Goal: Task Accomplishment & Management: Manage account settings

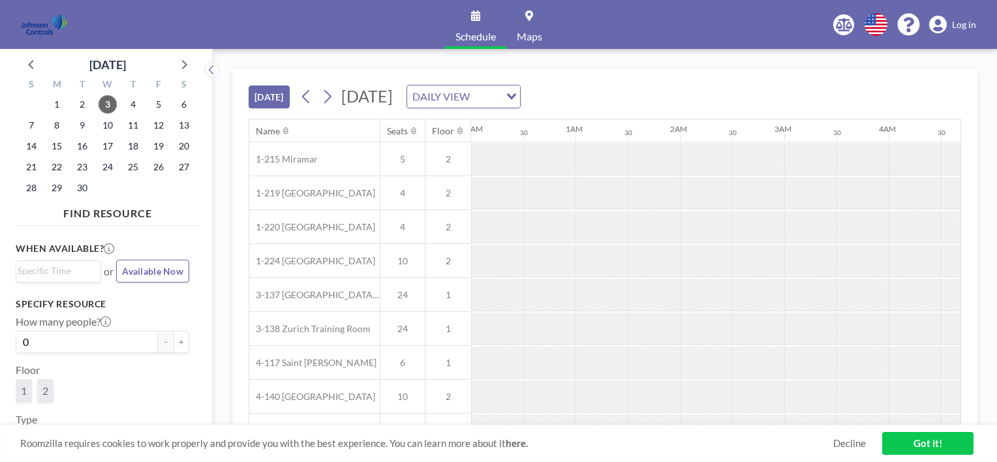
scroll to position [0, 1304]
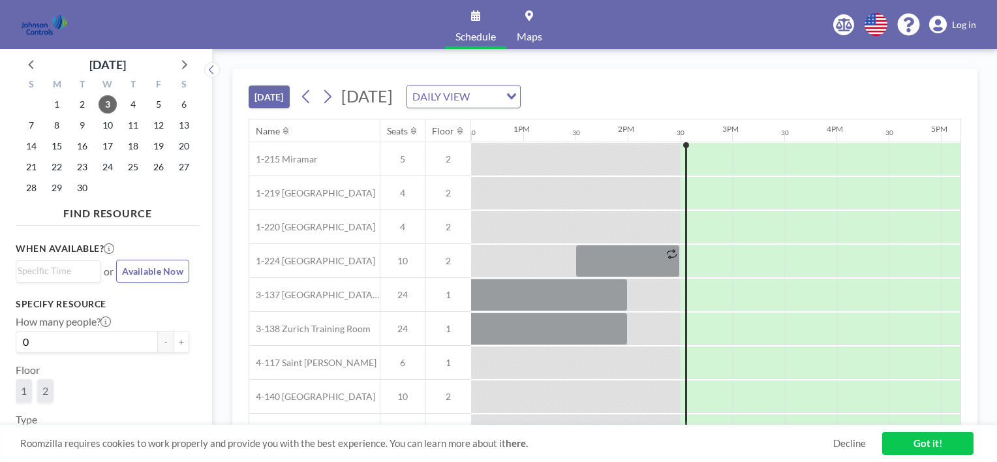
click at [959, 29] on span "Log in" at bounding box center [964, 25] width 24 height 12
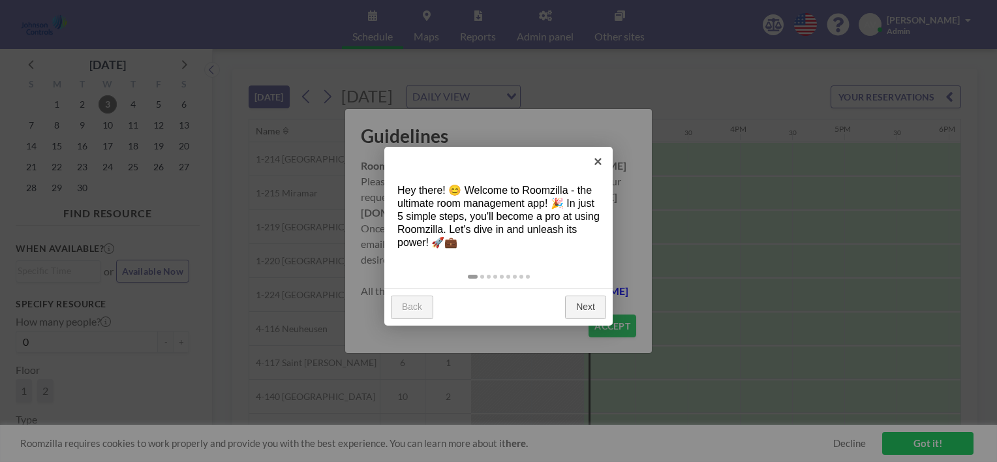
scroll to position [0, 1461]
click at [587, 305] on link "Next" at bounding box center [585, 306] width 41 height 23
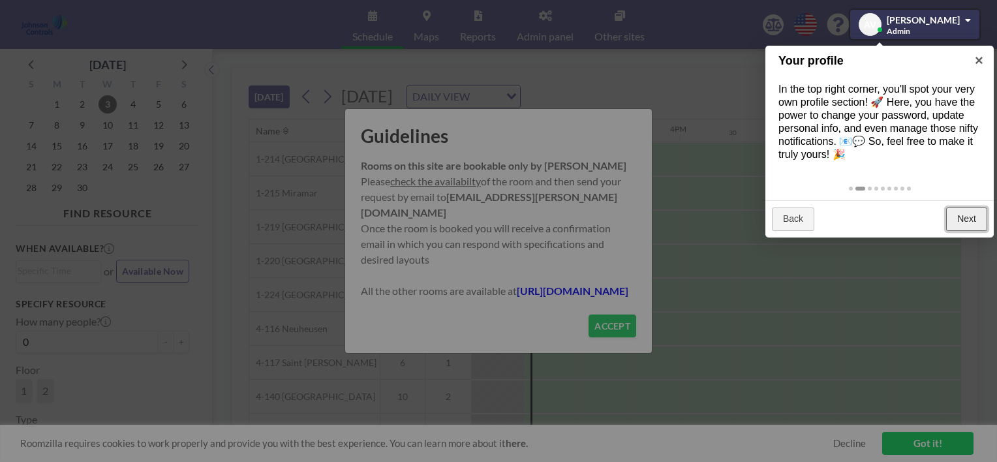
click at [978, 222] on link "Next" at bounding box center [966, 218] width 41 height 23
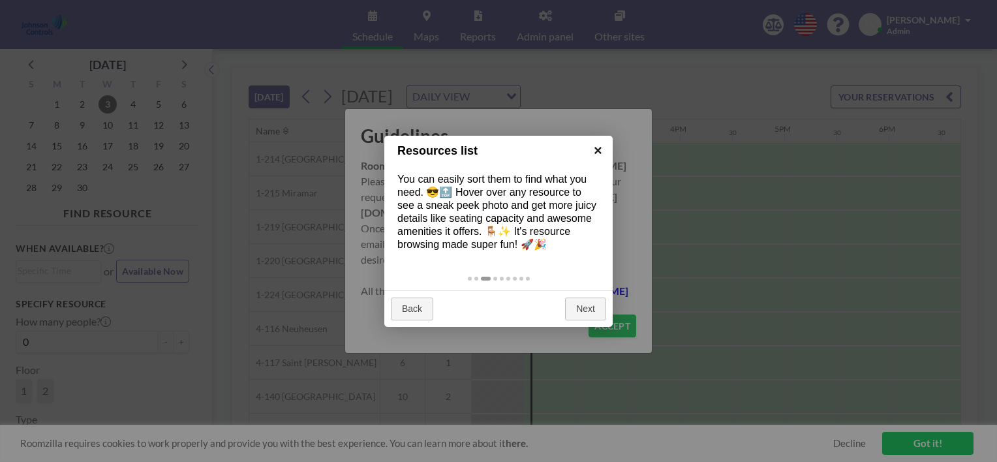
click at [595, 147] on link "×" at bounding box center [597, 150] width 29 height 29
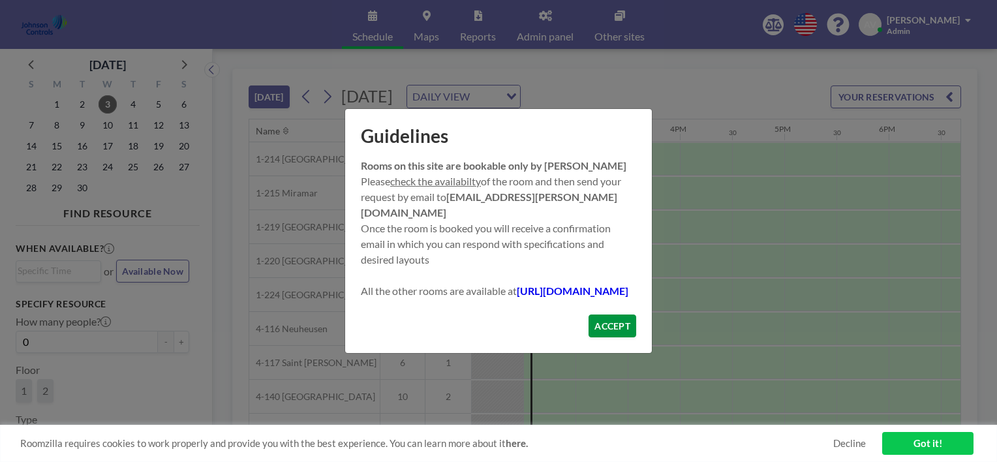
click at [623, 330] on button "ACCEPT" at bounding box center [612, 325] width 48 height 23
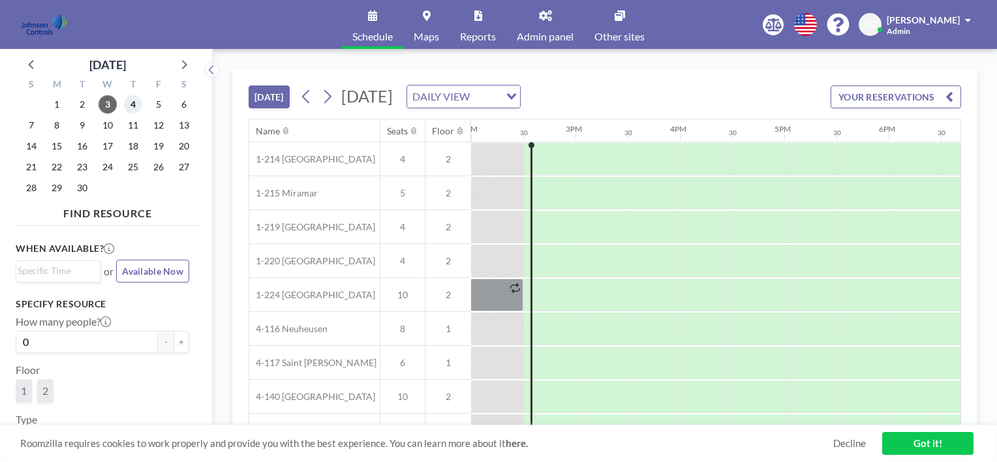
click at [138, 103] on span "4" at bounding box center [133, 104] width 18 height 18
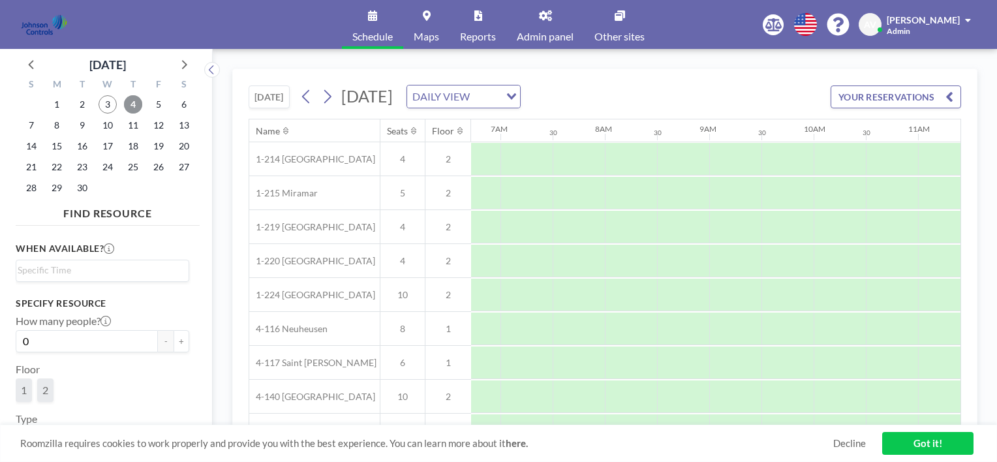
scroll to position [0, 783]
click at [159, 107] on span "5" at bounding box center [158, 104] width 18 height 18
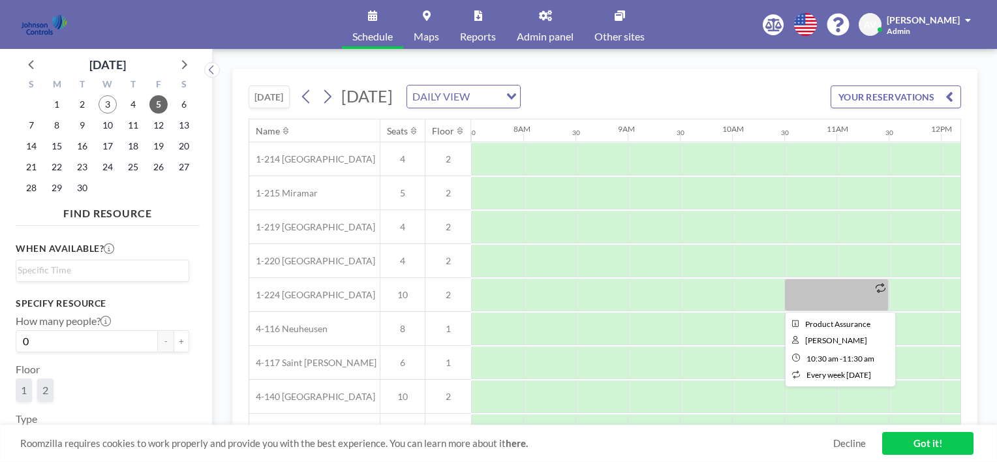
click at [825, 288] on div at bounding box center [836, 294] width 104 height 33
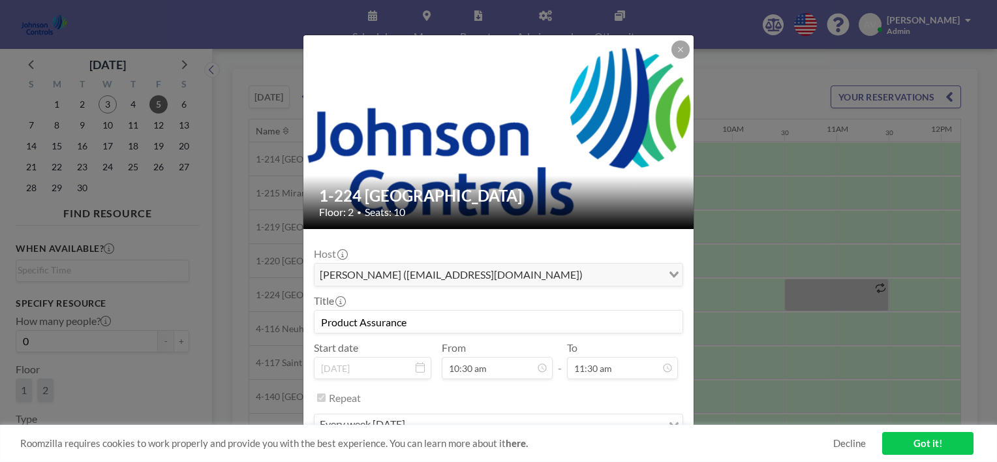
scroll to position [256, 0]
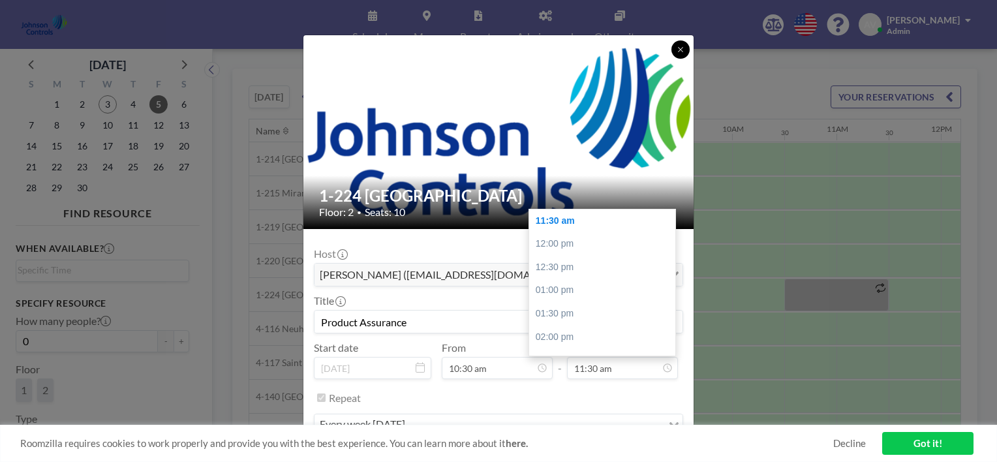
click at [679, 50] on icon at bounding box center [680, 50] width 8 height 8
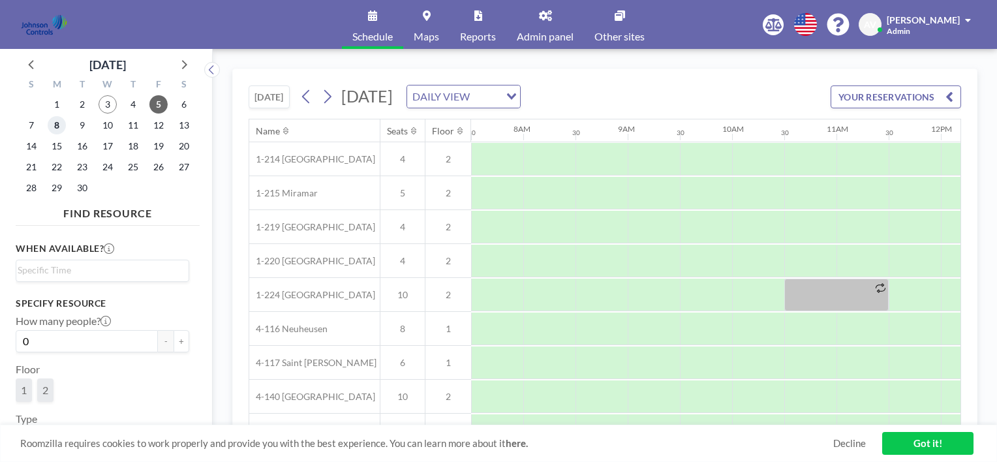
click at [60, 125] on span "8" at bounding box center [57, 125] width 18 height 18
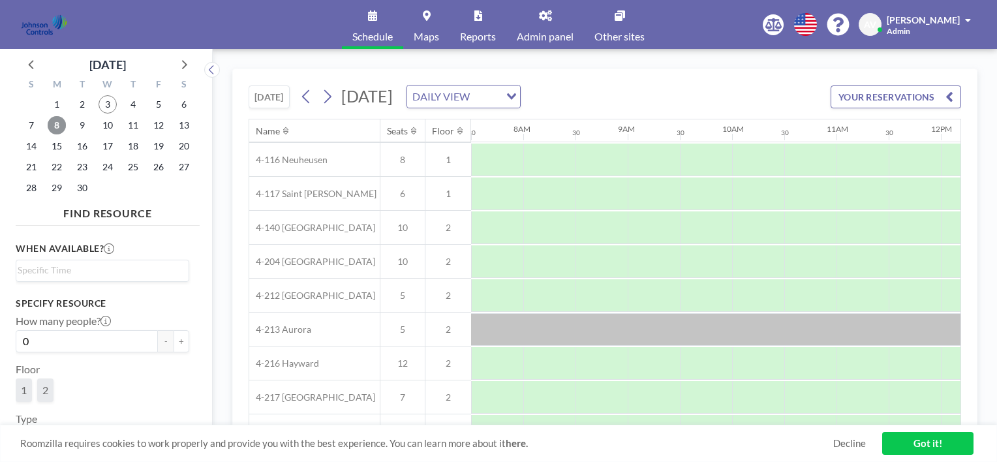
scroll to position [231, 783]
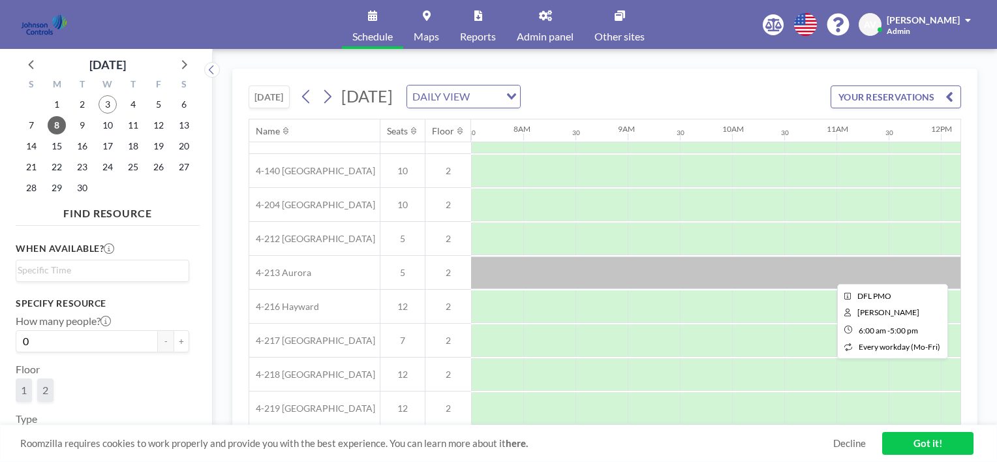
click at [593, 271] on div at bounding box center [888, 272] width 1148 height 33
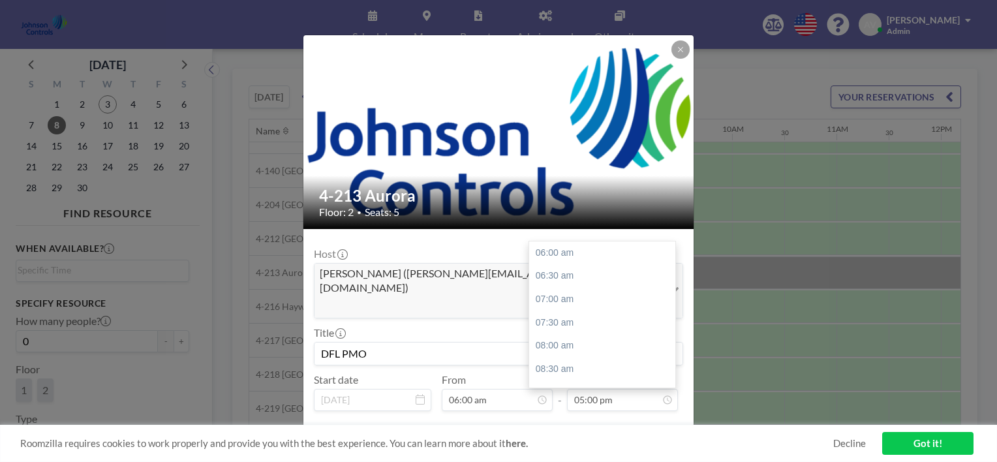
scroll to position [511, 0]
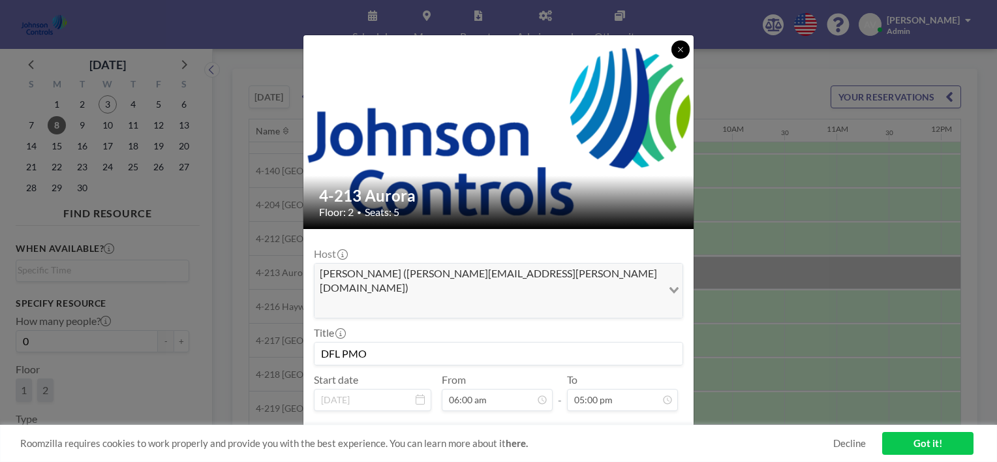
click at [679, 47] on icon at bounding box center [680, 50] width 8 height 8
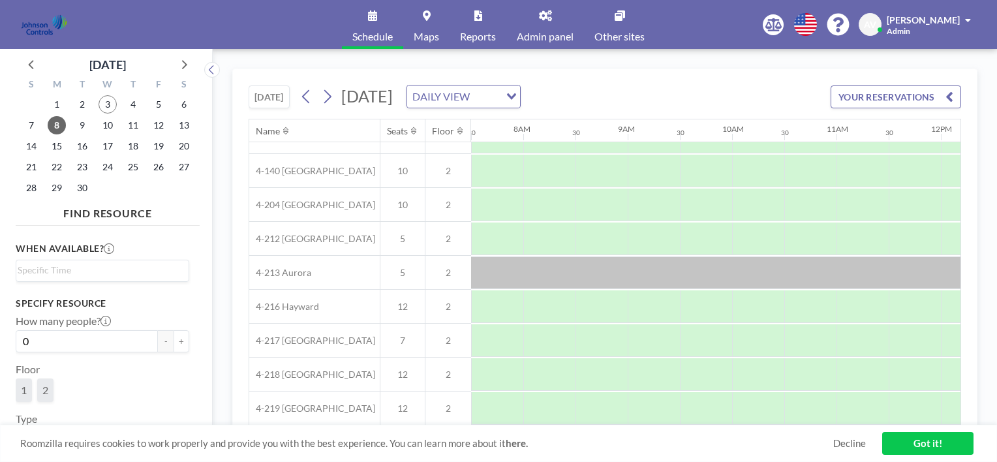
scroll to position [231, 783]
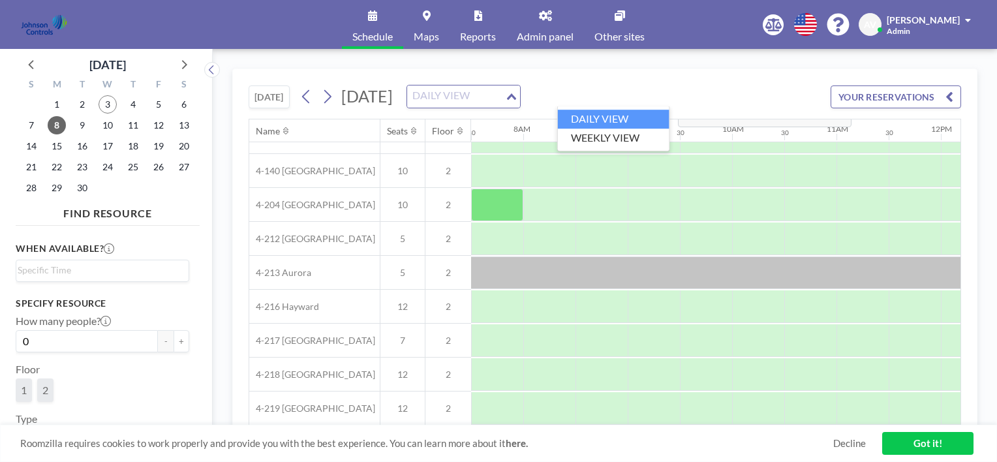
click at [520, 91] on div "Loading..." at bounding box center [512, 95] width 15 height 20
click at [520, 91] on div "Loading..." at bounding box center [510, 95] width 20 height 20
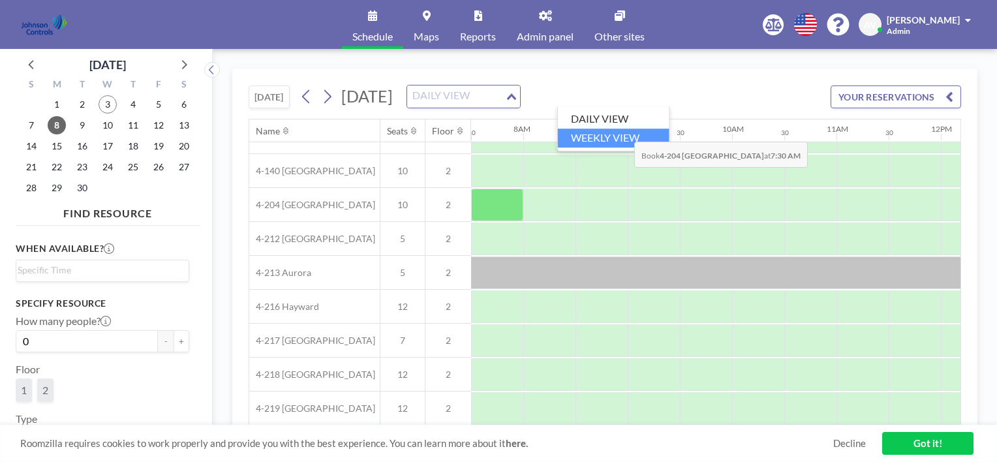
click at [624, 131] on li "WEEKLY VIEW" at bounding box center [614, 137] width 112 height 19
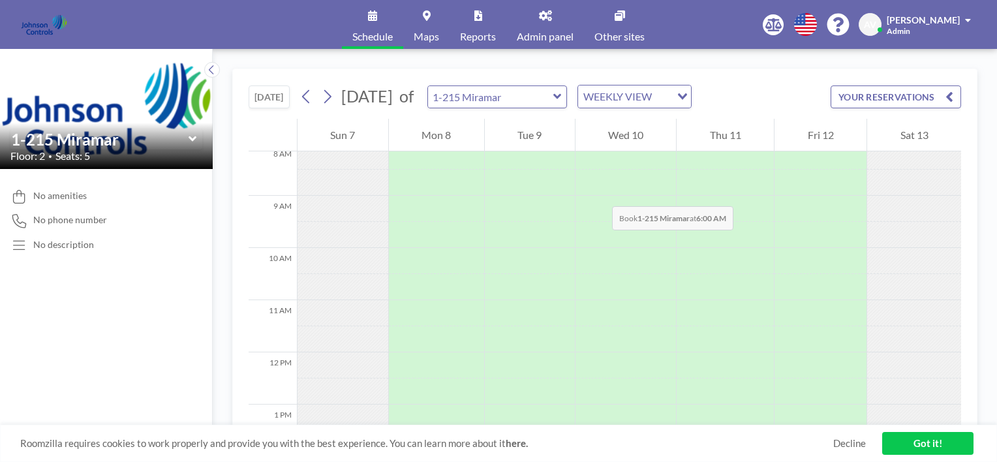
scroll to position [0, 0]
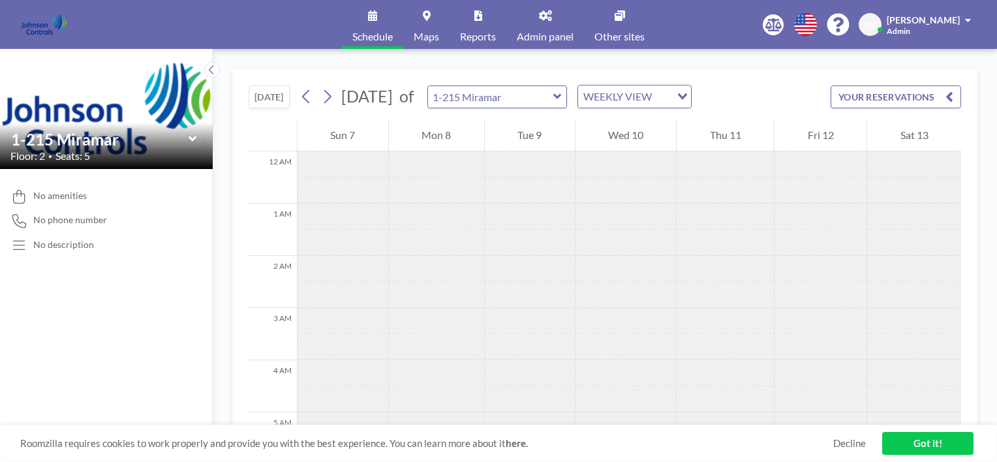
click at [562, 92] on icon at bounding box center [557, 96] width 8 height 13
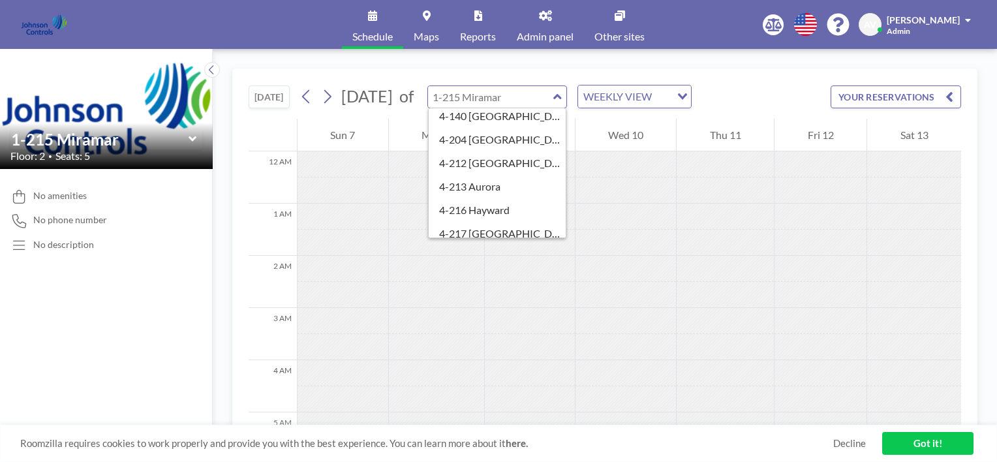
scroll to position [209, 0]
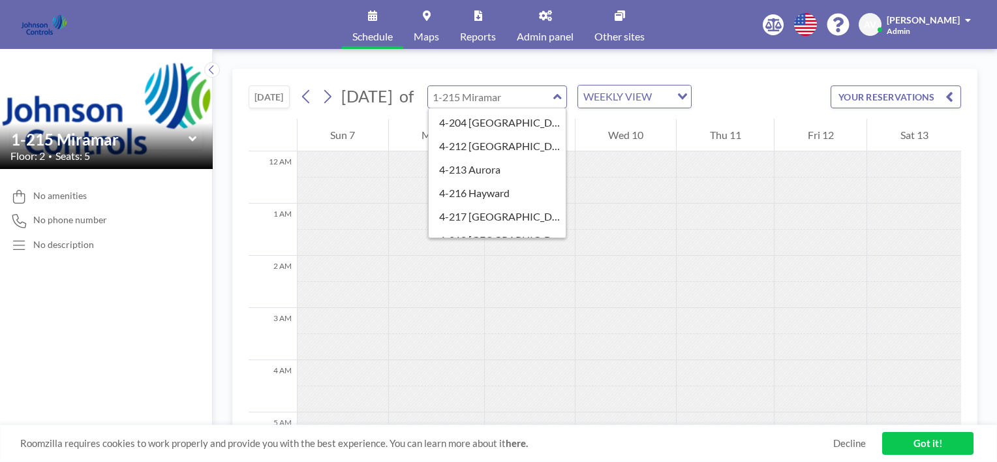
click at [691, 91] on div "Loading..." at bounding box center [680, 95] width 20 height 20
click at [687, 122] on li "DAILY VIEW" at bounding box center [701, 119] width 112 height 19
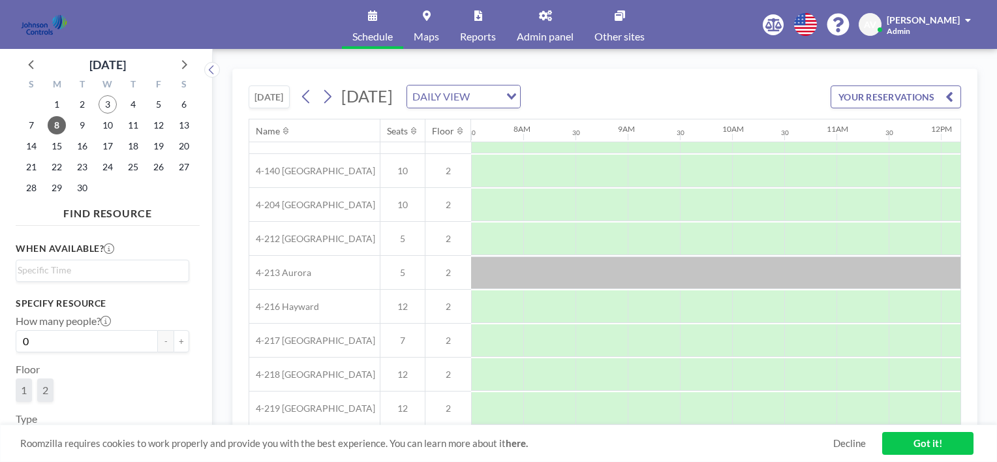
scroll to position [0, 783]
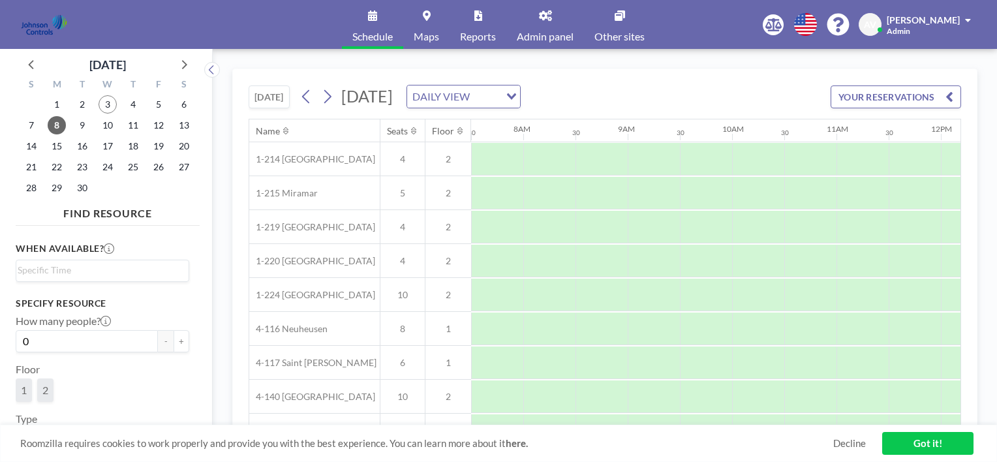
click at [618, 12] on icon at bounding box center [619, 15] width 10 height 10
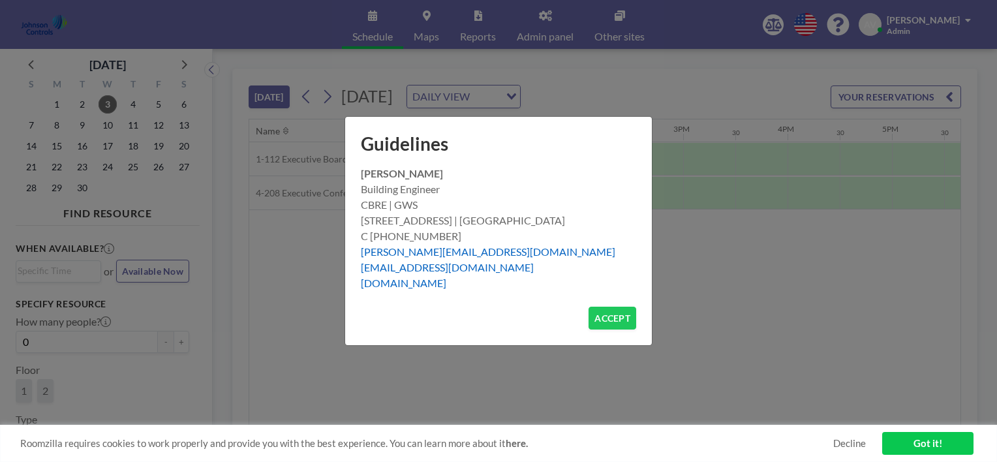
scroll to position [0, 1461]
click at [617, 317] on button "ACCEPT" at bounding box center [612, 318] width 48 height 23
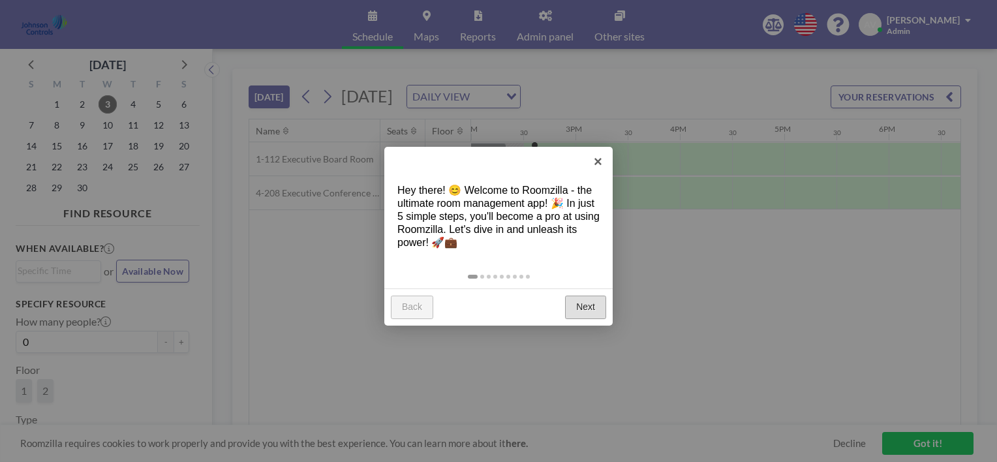
click at [595, 310] on link "Next" at bounding box center [585, 306] width 41 height 23
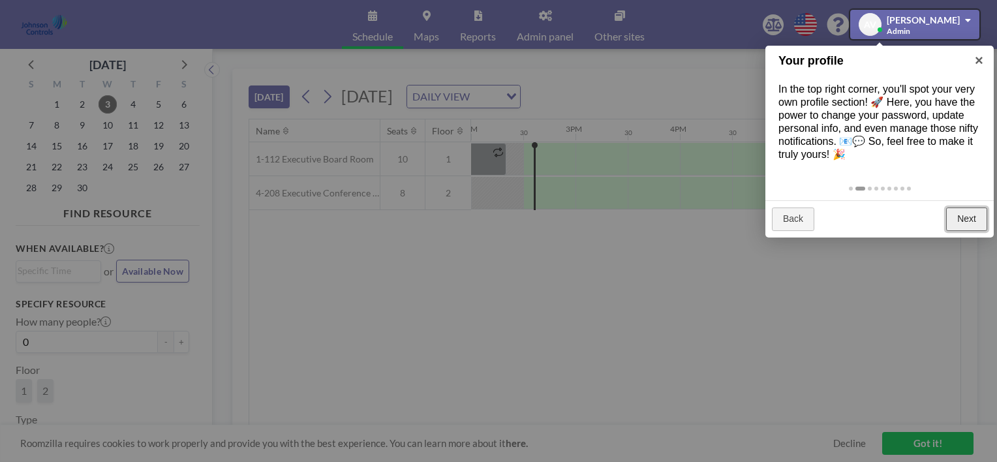
click at [950, 215] on link "Next" at bounding box center [966, 218] width 41 height 23
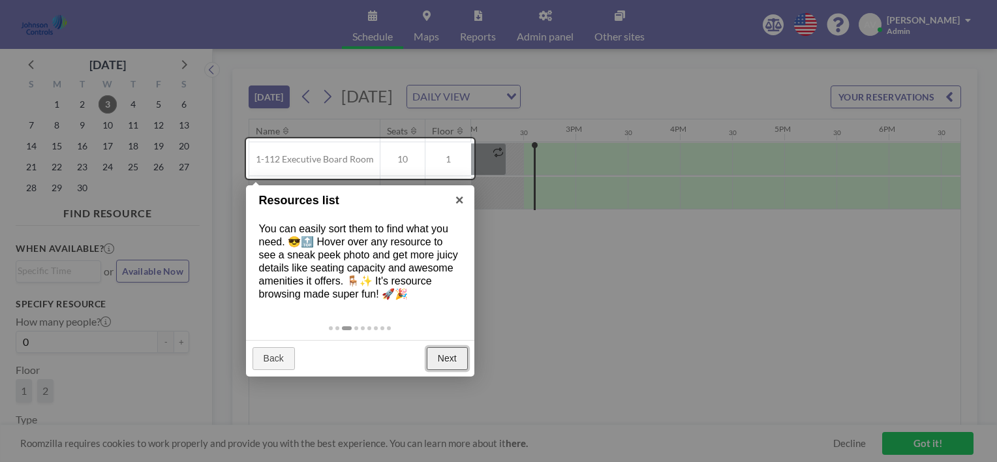
click at [448, 352] on link "Next" at bounding box center [447, 358] width 41 height 23
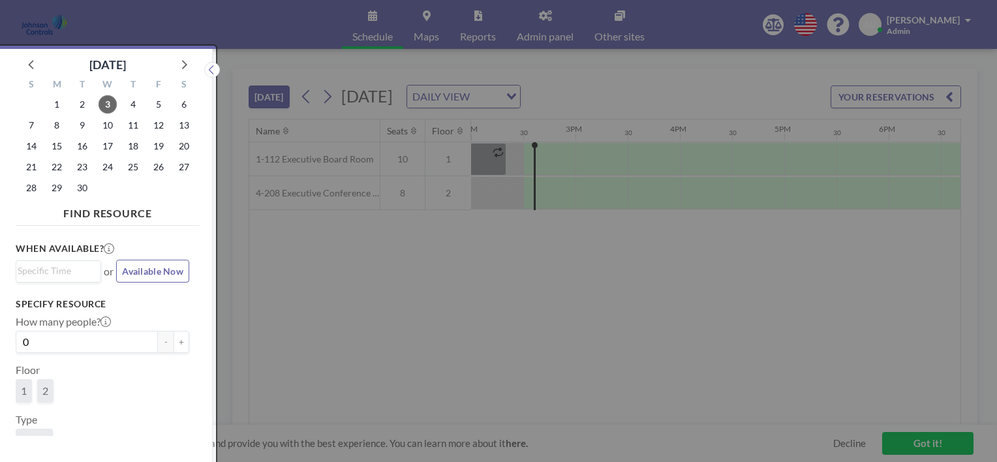
scroll to position [3, 0]
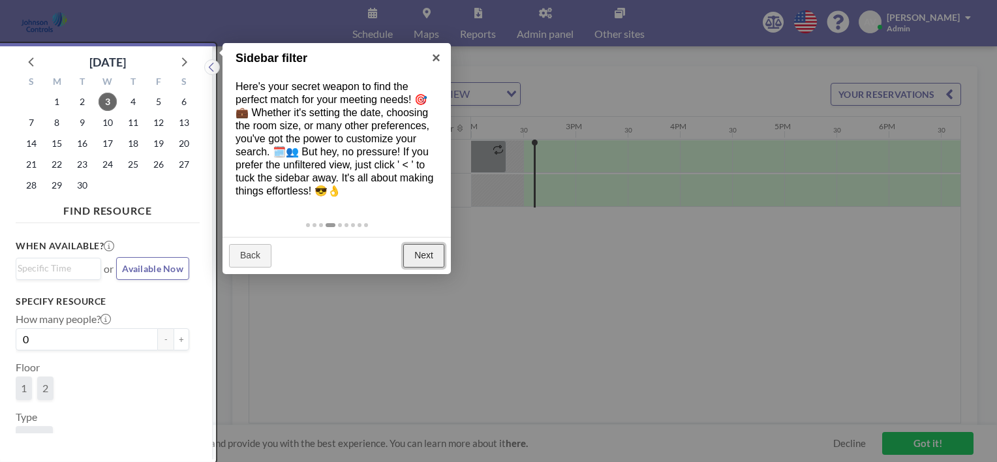
click at [429, 250] on link "Next" at bounding box center [423, 255] width 41 height 23
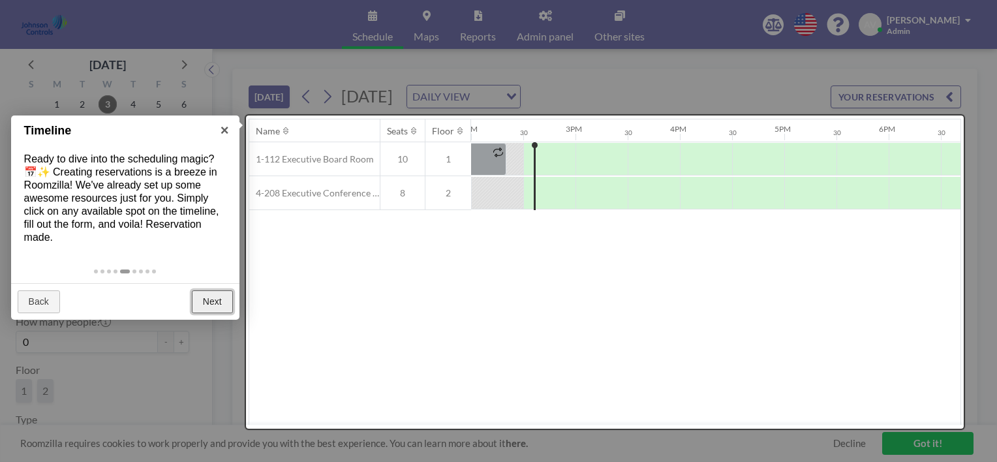
click at [208, 298] on link "Next" at bounding box center [212, 301] width 41 height 23
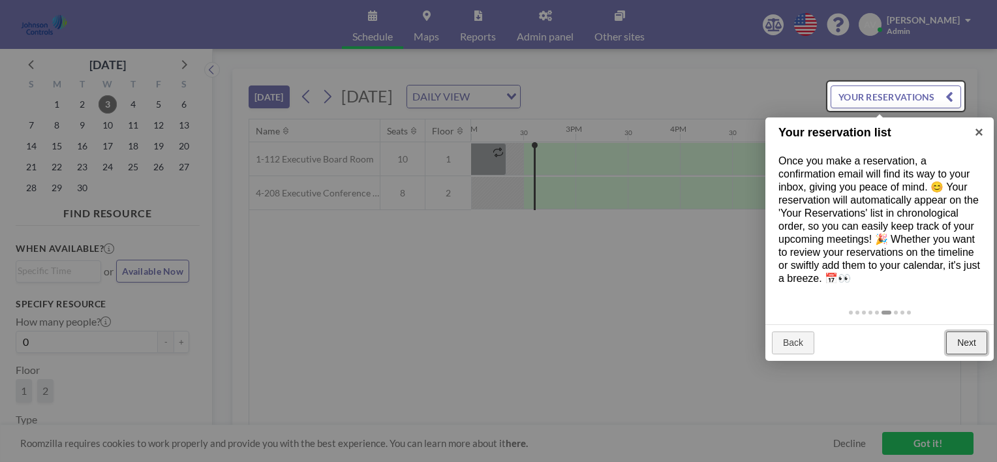
click at [976, 339] on link "Next" at bounding box center [966, 342] width 41 height 23
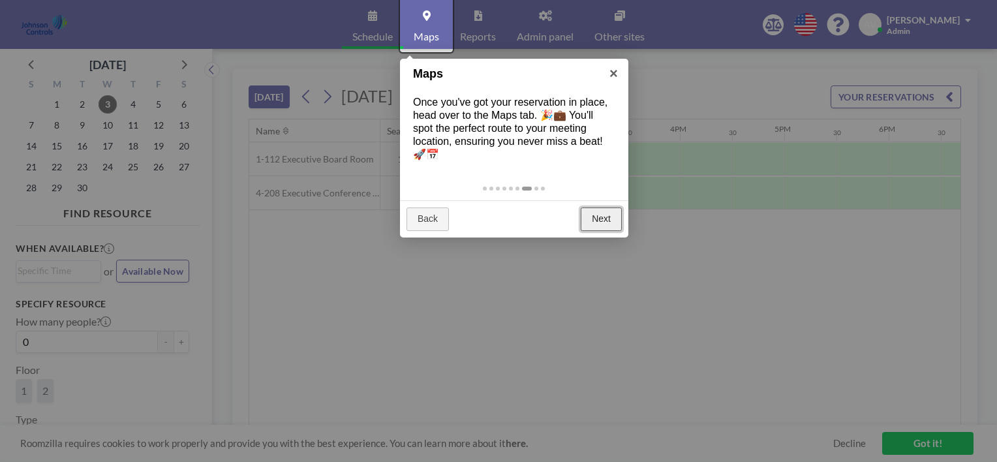
click at [609, 217] on link "Next" at bounding box center [600, 218] width 41 height 23
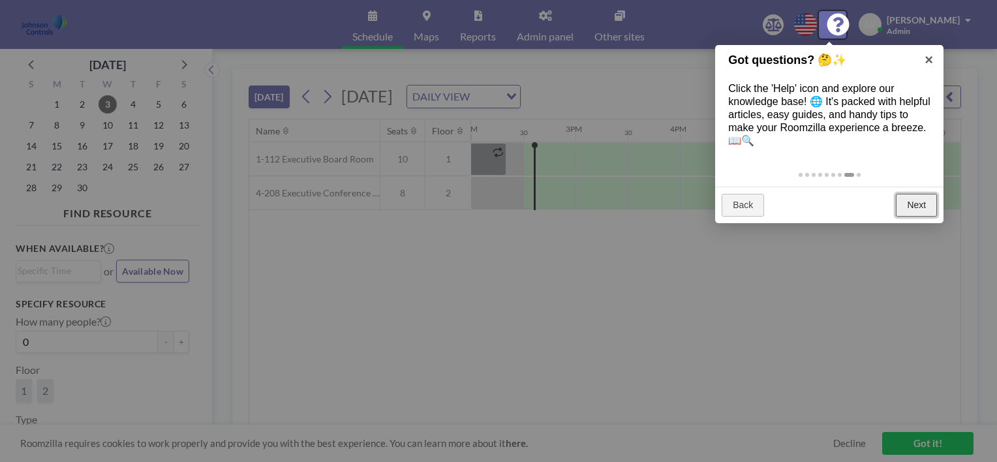
click at [911, 205] on link "Next" at bounding box center [915, 205] width 41 height 23
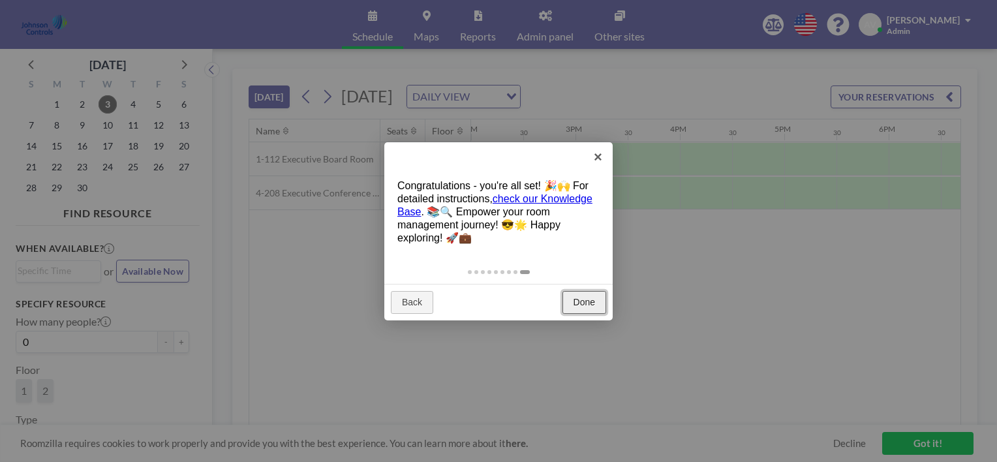
click at [601, 301] on link "Done" at bounding box center [584, 302] width 44 height 23
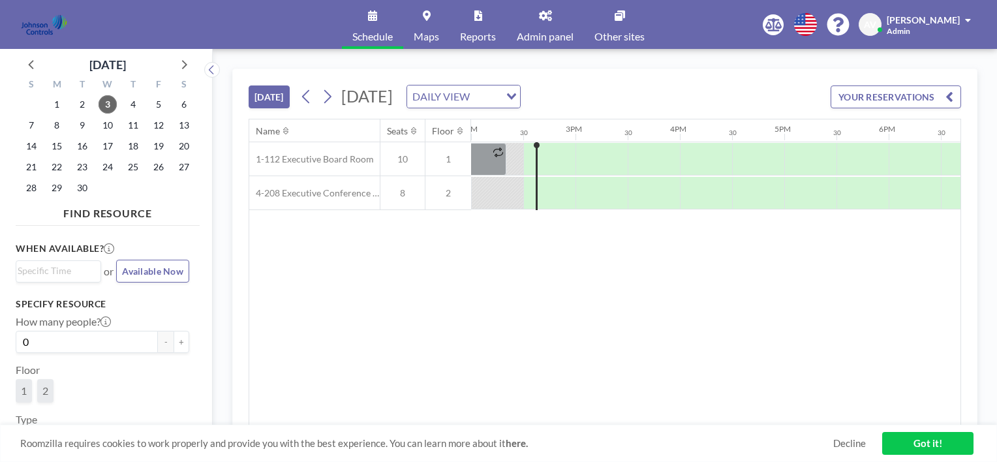
click at [511, 162] on div at bounding box center [497, 159] width 52 height 32
click at [505, 175] on div at bounding box center [497, 159] width 52 height 32
click at [935, 443] on link "Got it!" at bounding box center [927, 443] width 91 height 23
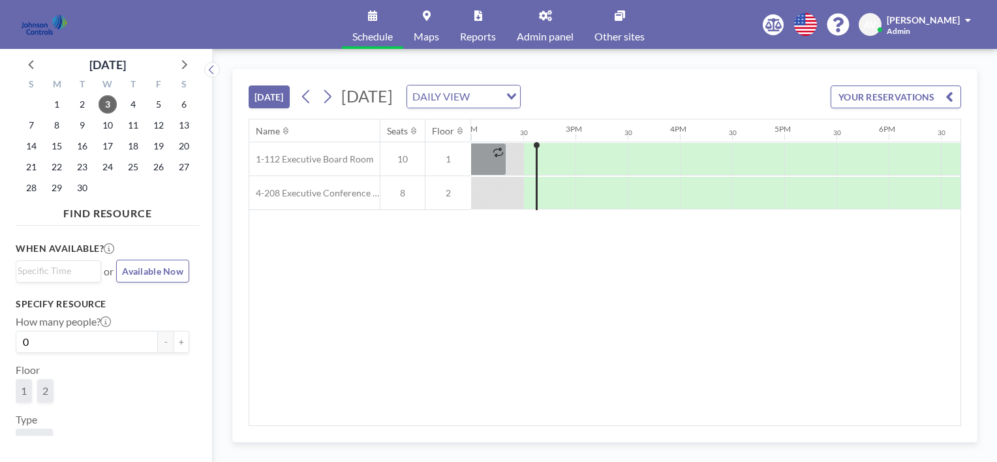
click at [499, 175] on div at bounding box center [497, 159] width 52 height 32
click at [957, 98] on button "YOUR RESERVATIONS" at bounding box center [895, 96] width 130 height 23
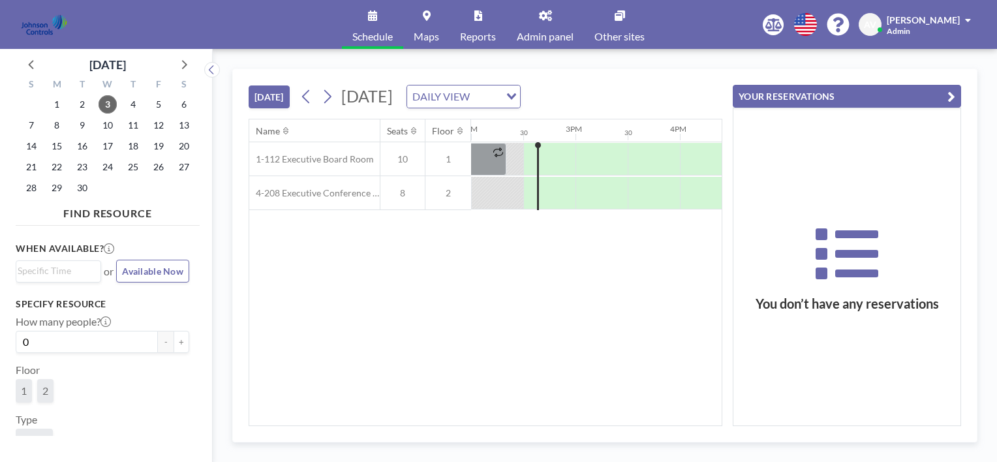
click at [951, 91] on icon "button" at bounding box center [951, 97] width 8 height 16
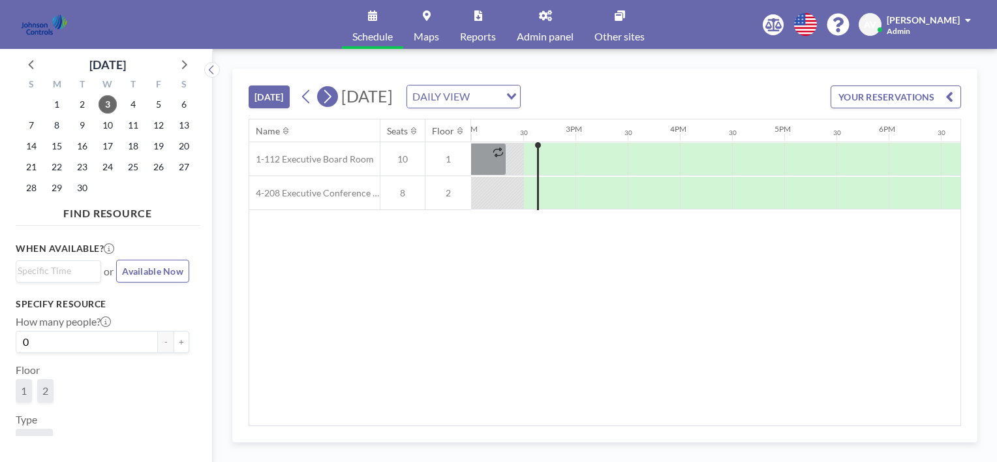
click at [333, 91] on icon at bounding box center [327, 97] width 12 height 20
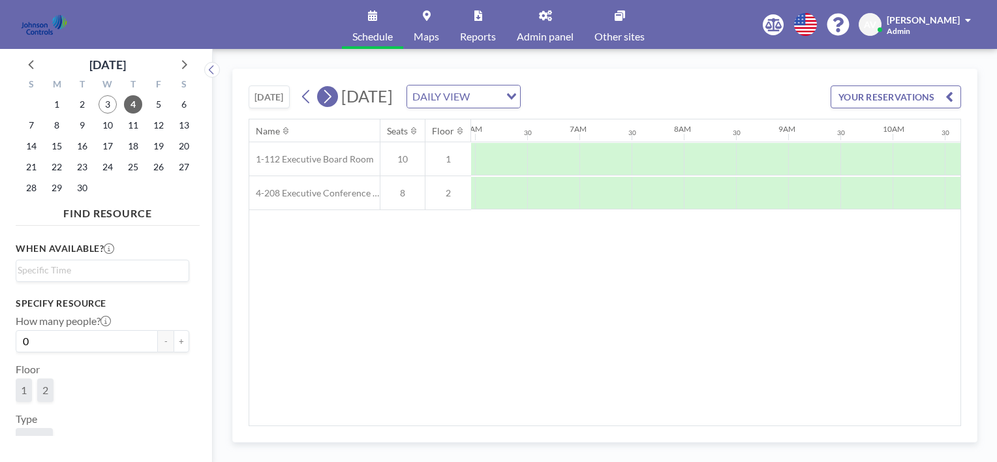
scroll to position [0, 835]
click at [312, 94] on icon at bounding box center [306, 97] width 12 height 20
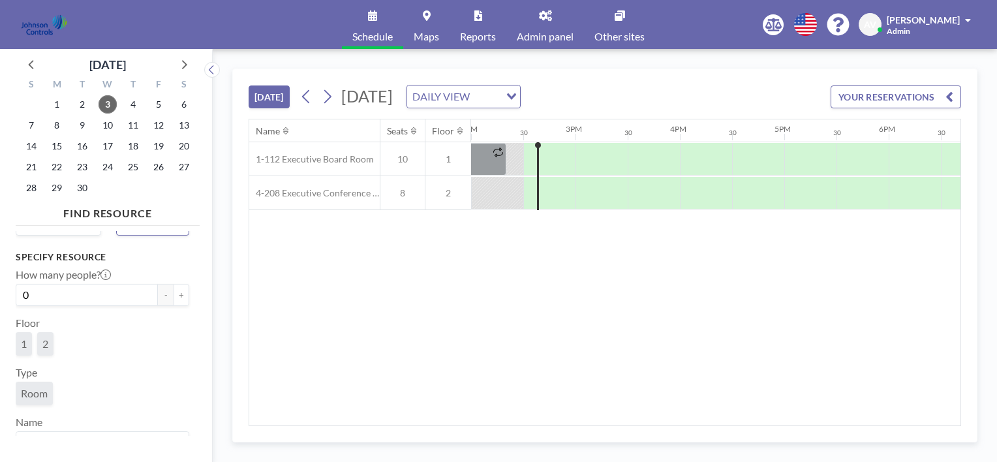
scroll to position [69, 0]
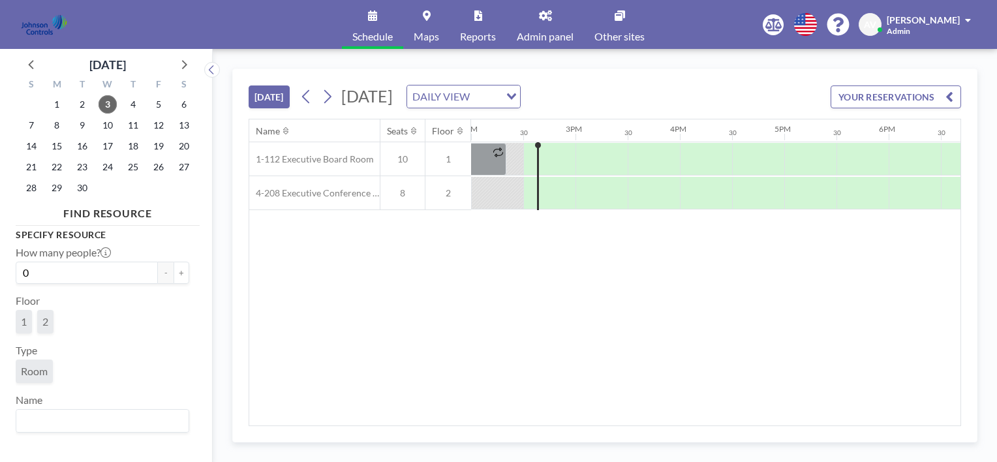
click at [22, 315] on span "1" at bounding box center [24, 321] width 6 height 13
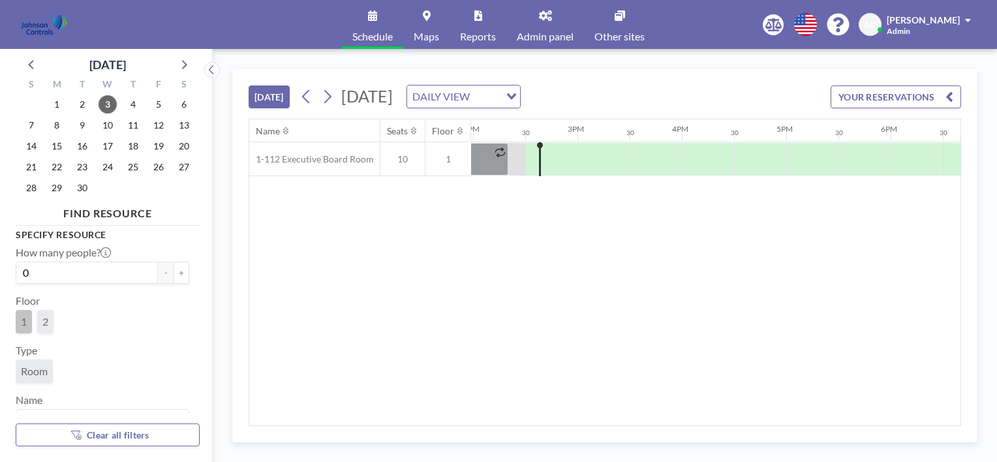
scroll to position [0, 1461]
click at [46, 326] on span "2" at bounding box center [45, 321] width 6 height 13
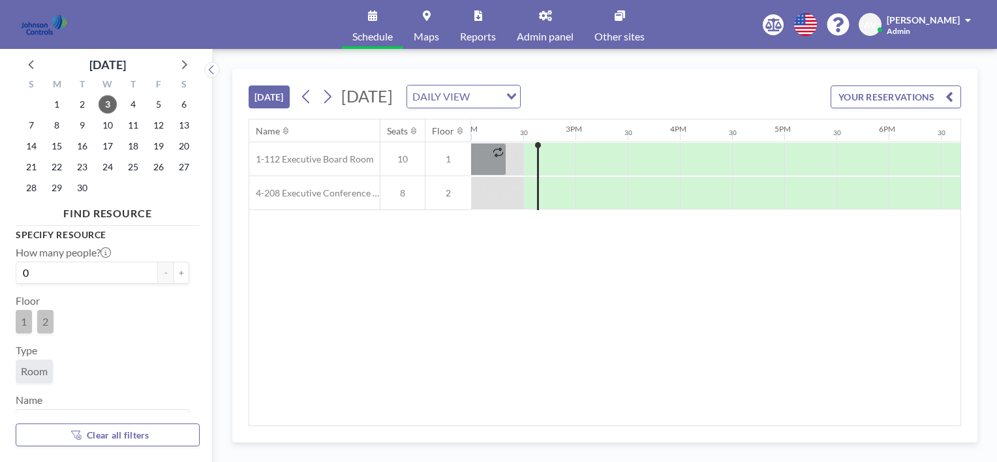
click at [31, 374] on span "Room" at bounding box center [34, 371] width 27 height 13
click at [623, 14] on icon at bounding box center [619, 15] width 10 height 10
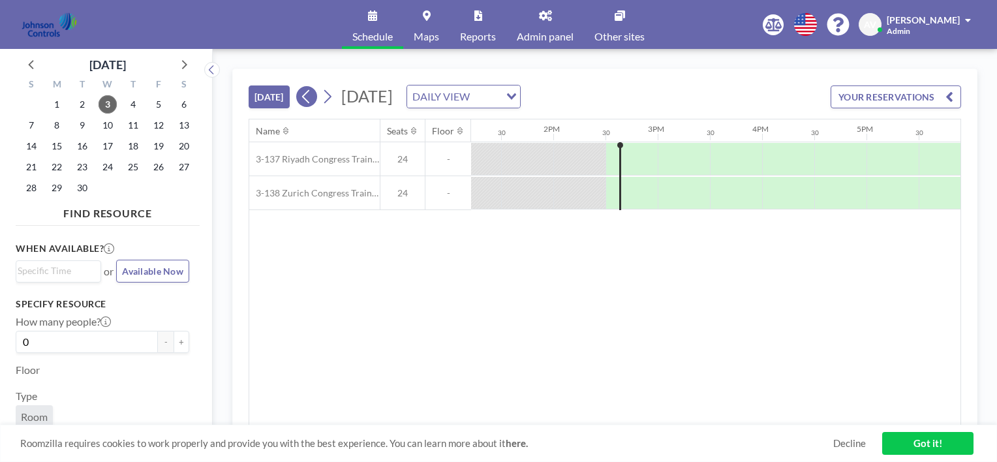
scroll to position [0, 1461]
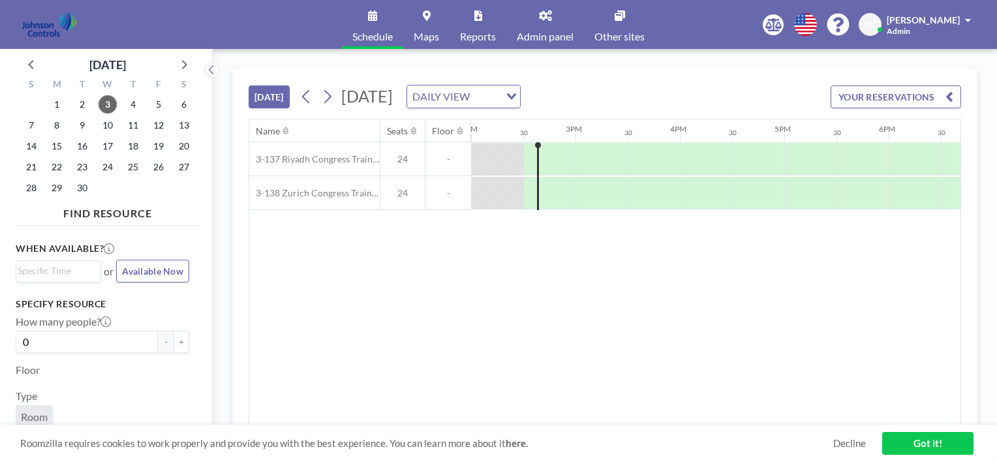
click at [421, 13] on link "Maps" at bounding box center [426, 24] width 46 height 49
click at [952, 444] on link "Got it!" at bounding box center [927, 443] width 91 height 23
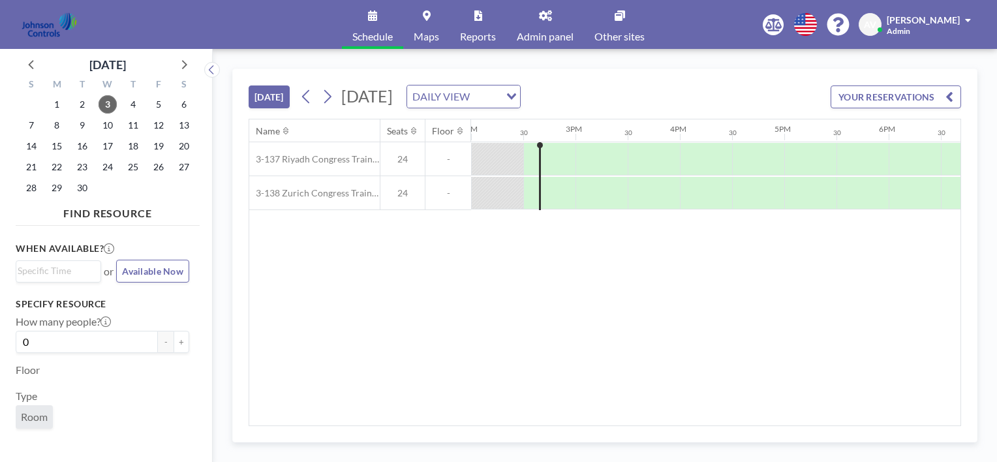
click at [546, 11] on icon at bounding box center [545, 15] width 13 height 10
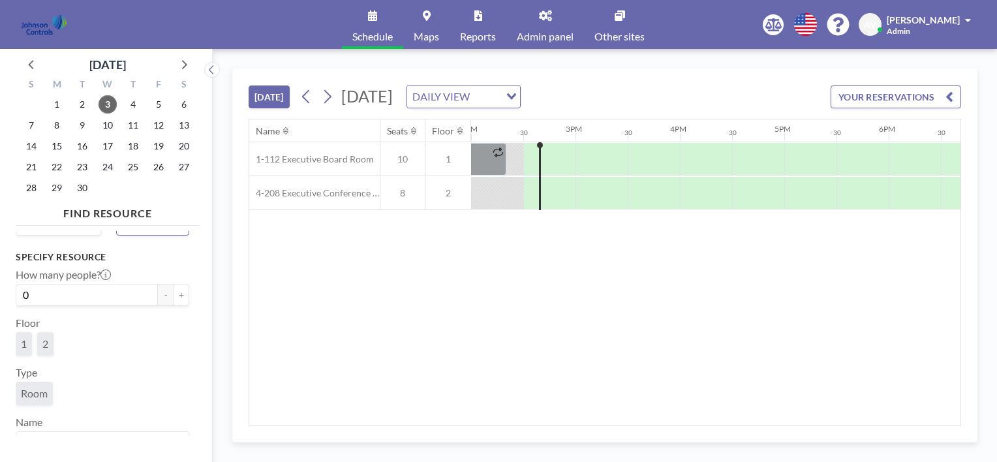
scroll to position [69, 0]
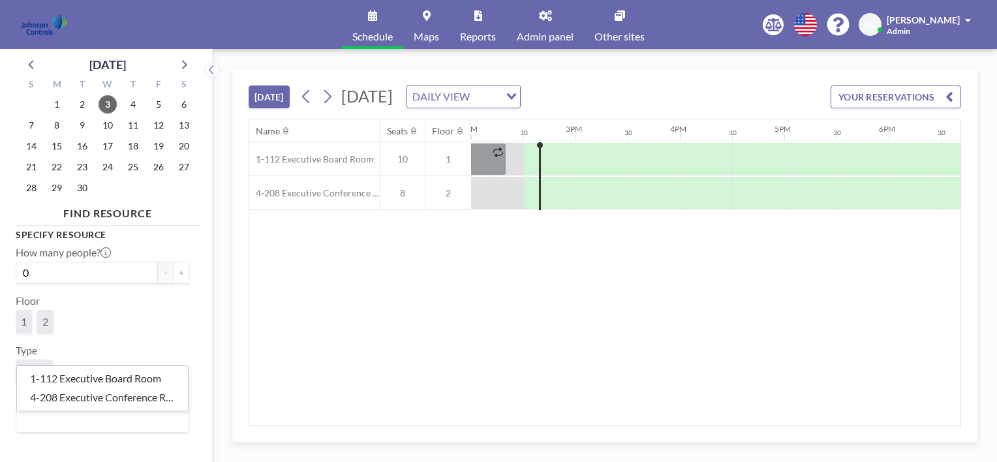
click at [55, 418] on input "Search for option" at bounding box center [100, 420] width 164 height 17
type input "R"
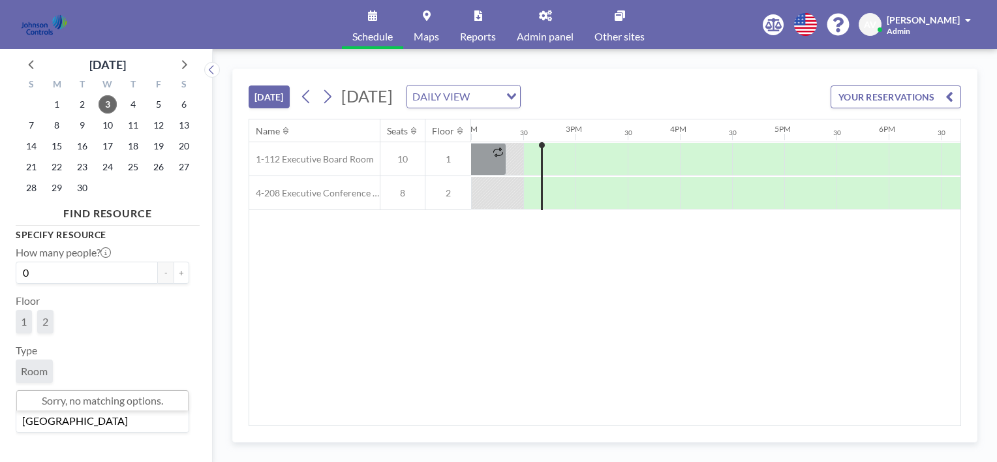
type input "[GEOGRAPHIC_DATA]"
click at [266, 309] on div "Name Seats Floor 12AM 30 1AM 30 2AM 30 3AM 30 4AM 30 5AM 30 6AM 30 7AM 30 8AM 3…" at bounding box center [604, 272] width 711 height 306
click at [520, 91] on div "Loading..." at bounding box center [510, 95] width 20 height 20
click at [965, 16] on span at bounding box center [968, 20] width 6 height 9
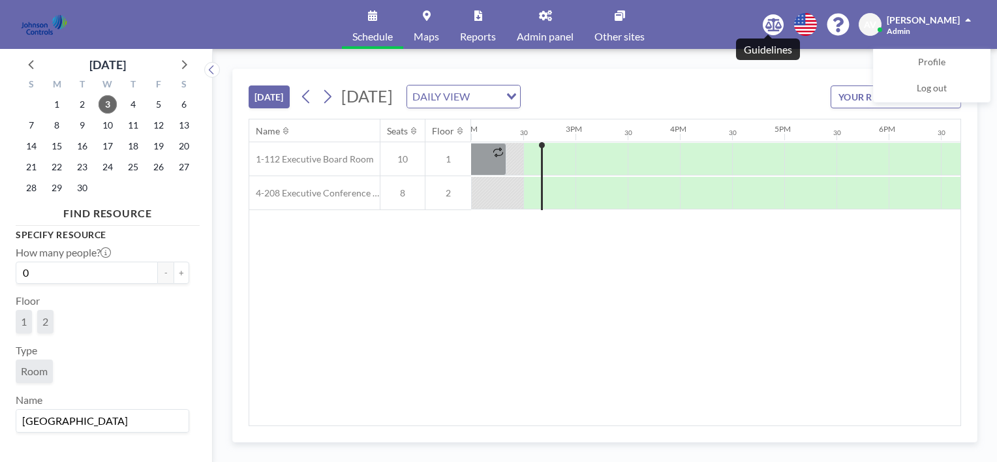
click at [765, 22] on icon at bounding box center [773, 24] width 16 height 13
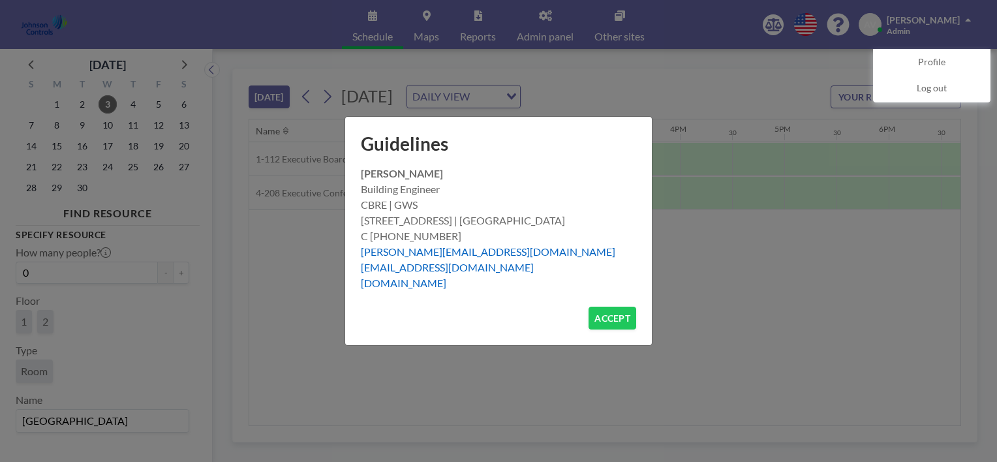
click at [763, 22] on div "Guidelines Xavier Ham Building Engineer CBRE | GWS 6600 Congress Ave. | Boca Ra…" at bounding box center [498, 231] width 997 height 462
click at [605, 322] on button "ACCEPT" at bounding box center [612, 318] width 48 height 23
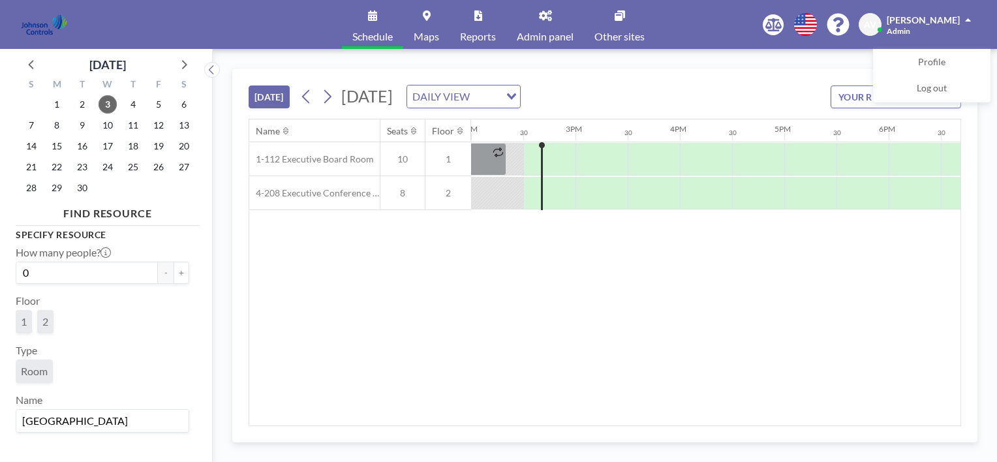
click at [866, 19] on span "AV" at bounding box center [870, 25] width 12 height 12
click at [864, 24] on span "AV" at bounding box center [870, 25] width 12 height 12
click at [965, 16] on span at bounding box center [968, 20] width 6 height 9
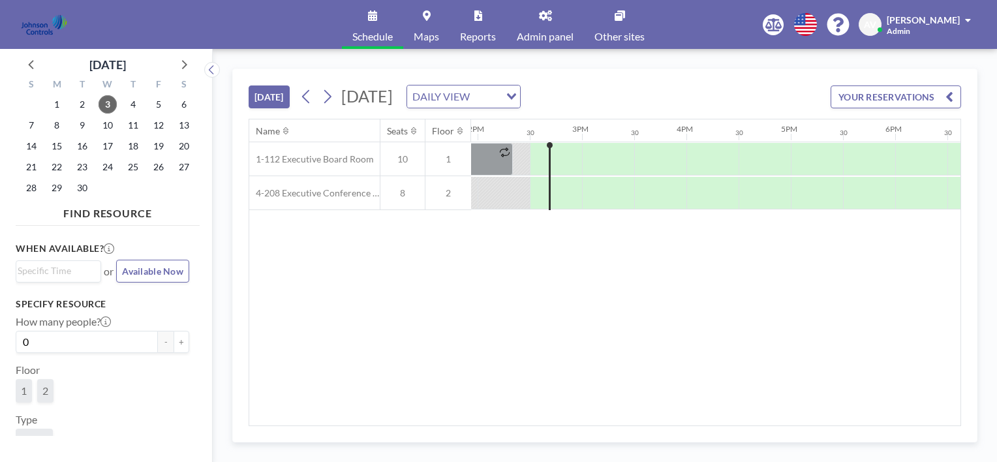
scroll to position [0, 1461]
click at [968, 19] on span at bounding box center [968, 20] width 6 height 9
click at [927, 91] on span "Log out" at bounding box center [931, 88] width 30 height 13
click at [156, 269] on span "Available Now" at bounding box center [152, 270] width 61 height 11
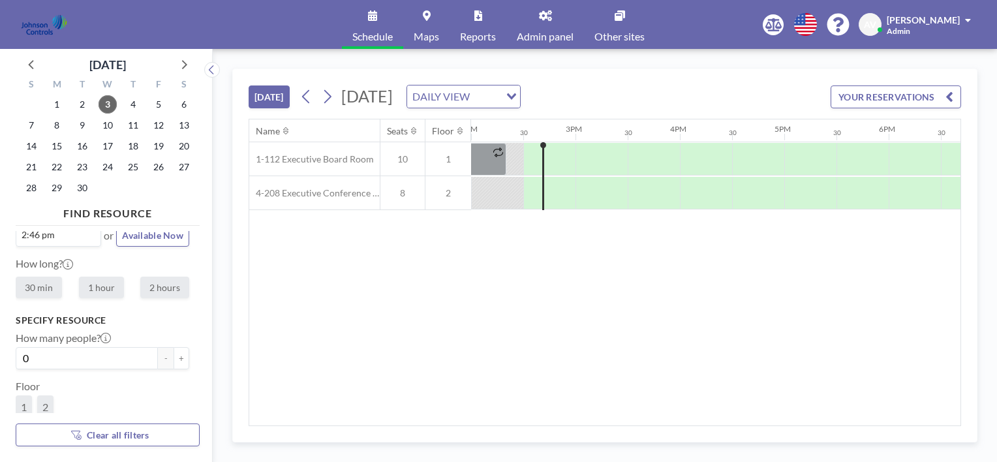
scroll to position [0, 0]
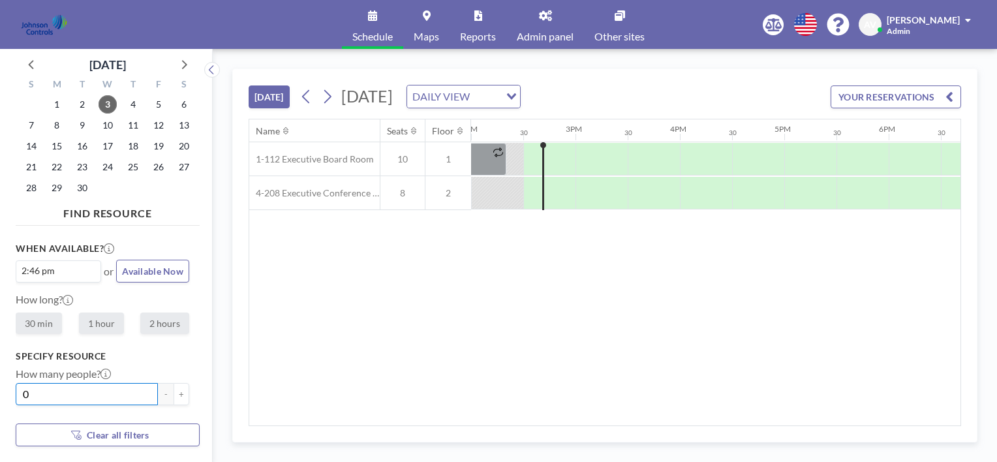
click at [30, 389] on input "0" at bounding box center [87, 394] width 142 height 22
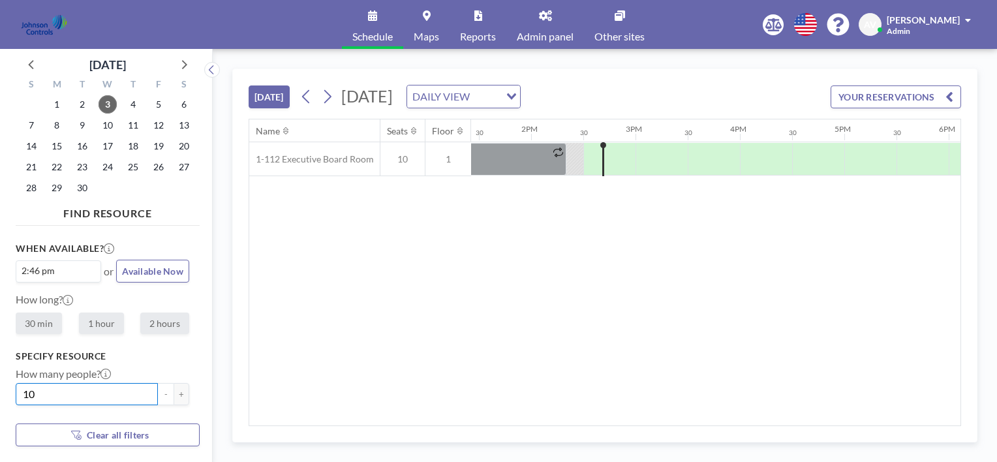
scroll to position [0, 1461]
type input "10"
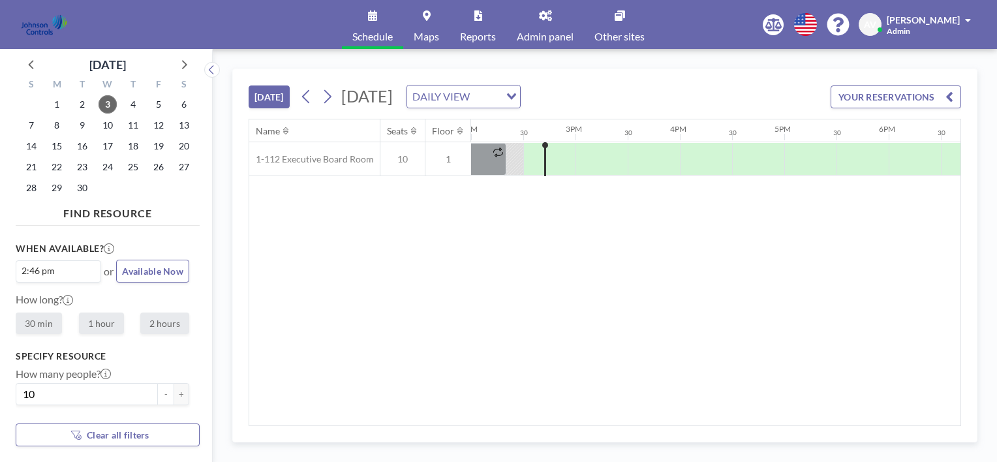
click at [428, 16] on icon at bounding box center [427, 15] width 8 height 10
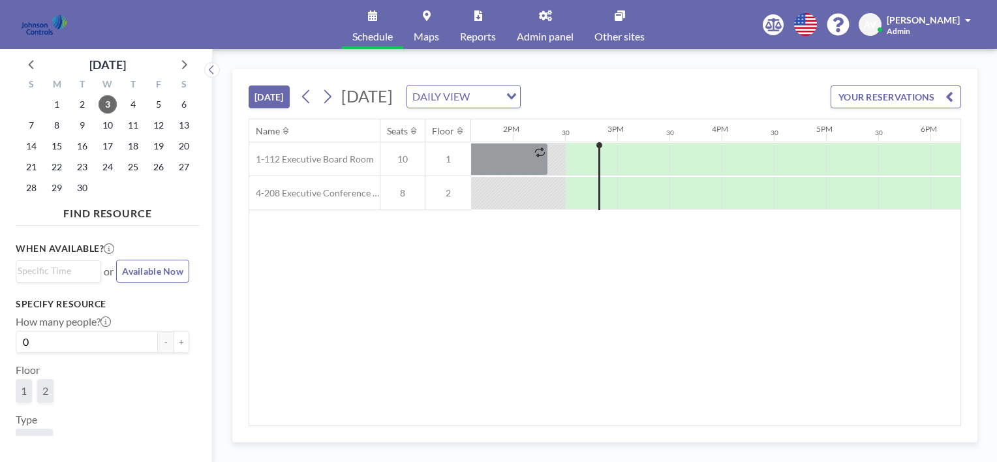
scroll to position [0, 1461]
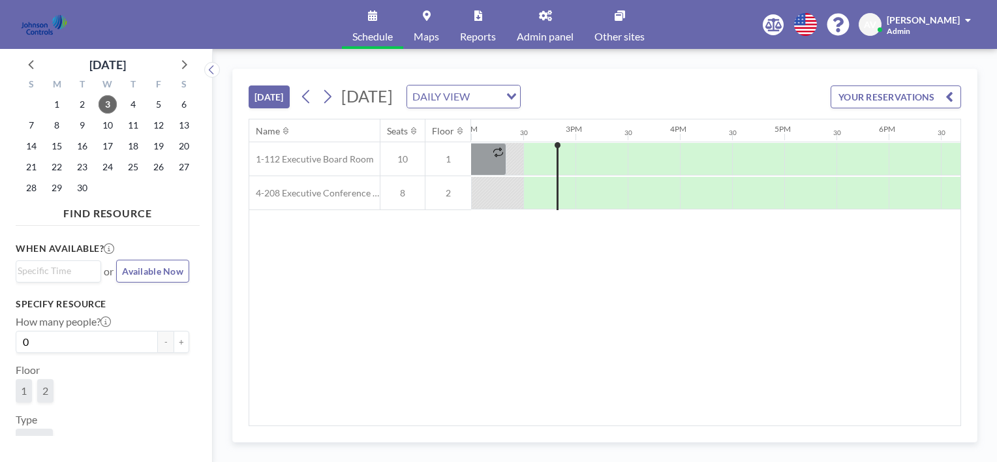
click at [545, 23] on link "Admin panel" at bounding box center [545, 24] width 78 height 49
click at [278, 97] on button "[DATE]" at bounding box center [268, 96] width 41 height 23
click at [505, 97] on div "DAILY VIEW" at bounding box center [456, 95] width 98 height 20
click at [642, 136] on li "WEEKLY VIEW" at bounding box center [639, 137] width 112 height 19
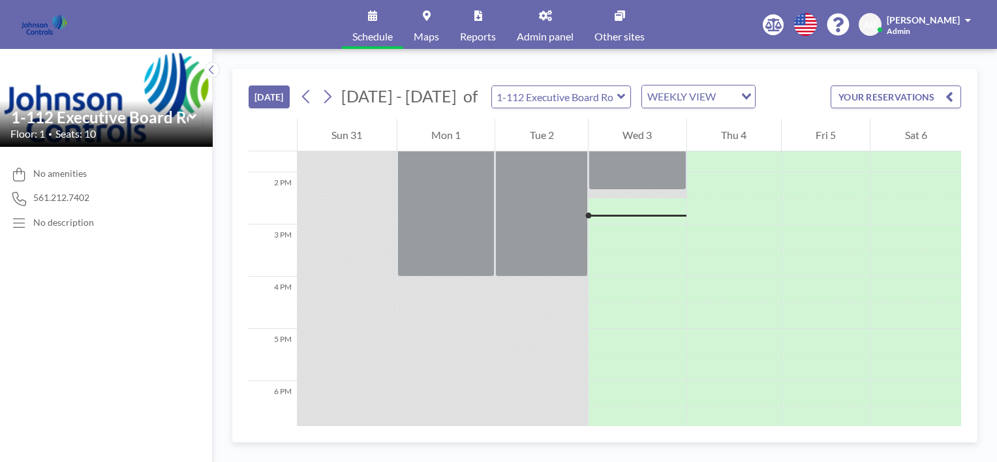
scroll to position [730, 0]
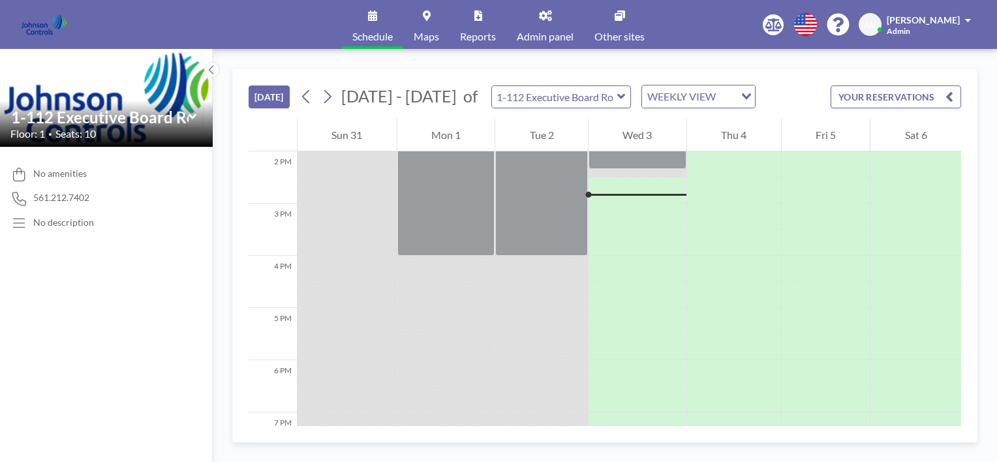
click at [856, 86] on button "YOUR RESERVATIONS" at bounding box center [895, 96] width 130 height 23
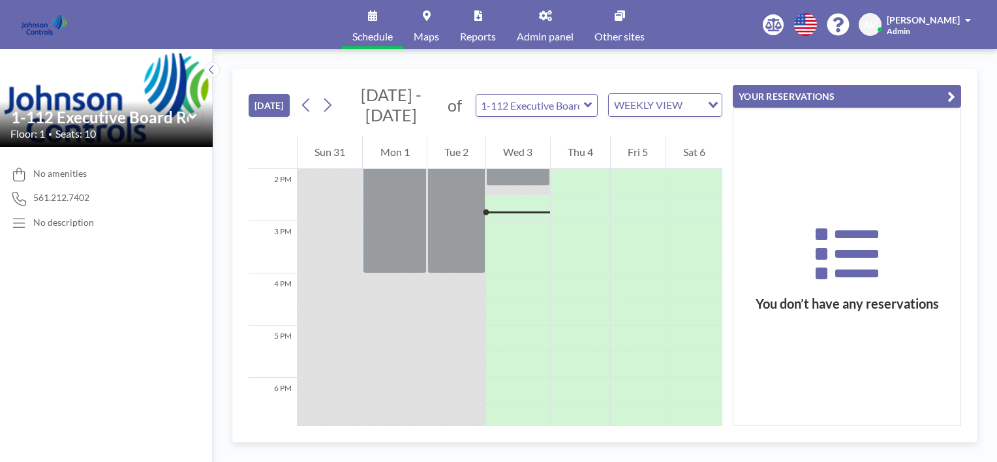
click at [856, 86] on button "YOUR RESERVATIONS" at bounding box center [846, 96] width 228 height 23
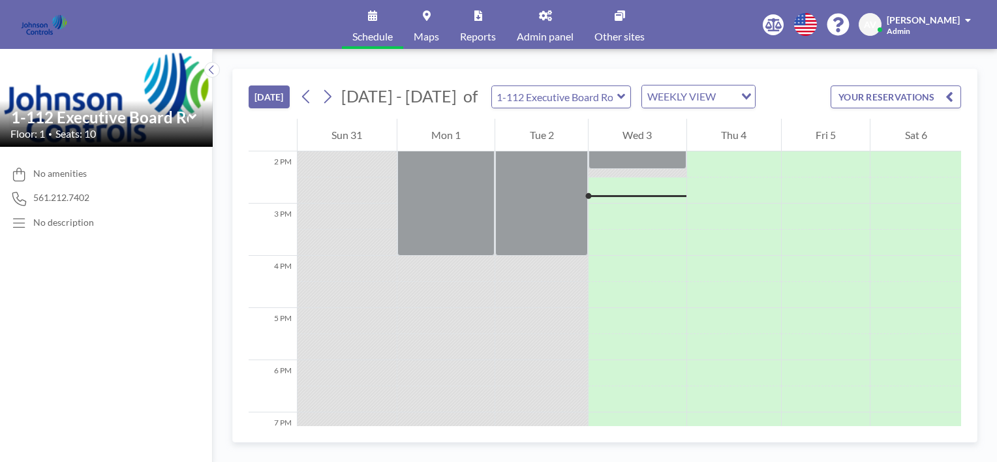
click at [619, 24] on link "Other sites" at bounding box center [619, 24] width 71 height 49
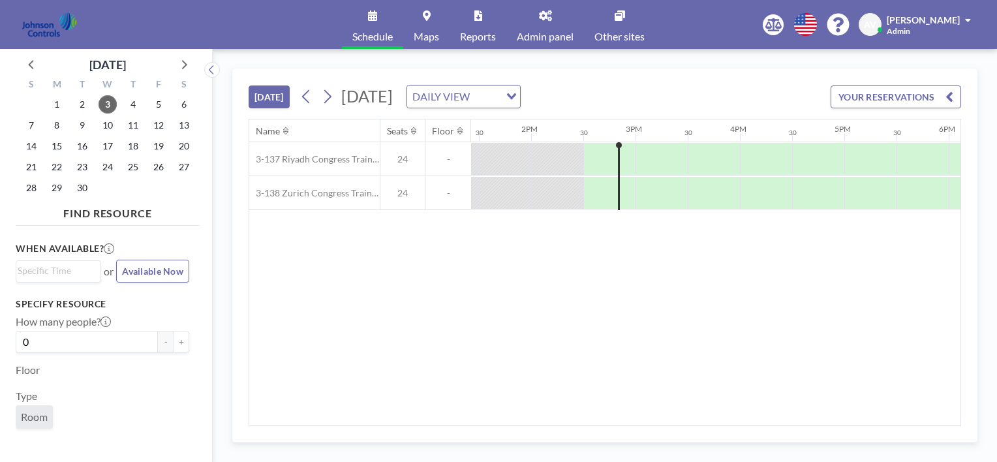
scroll to position [0, 1461]
click at [618, 22] on link "Other sites" at bounding box center [619, 24] width 71 height 49
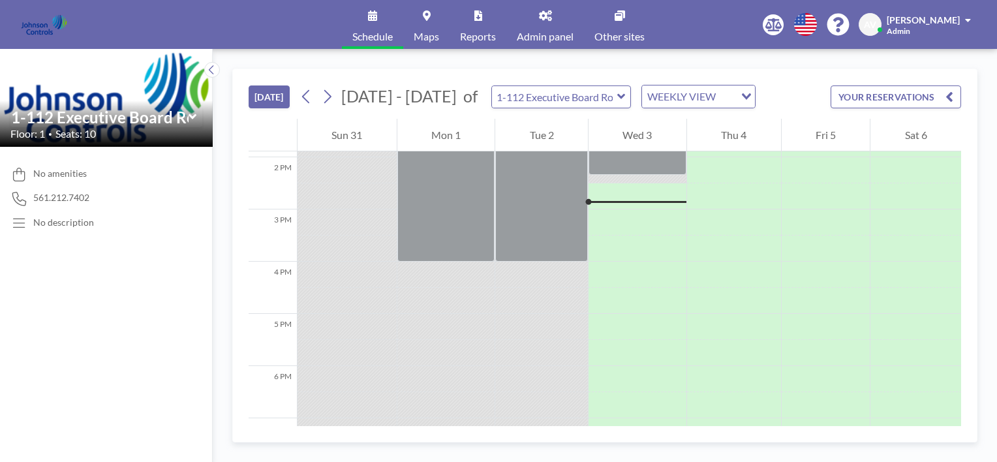
scroll to position [730, 0]
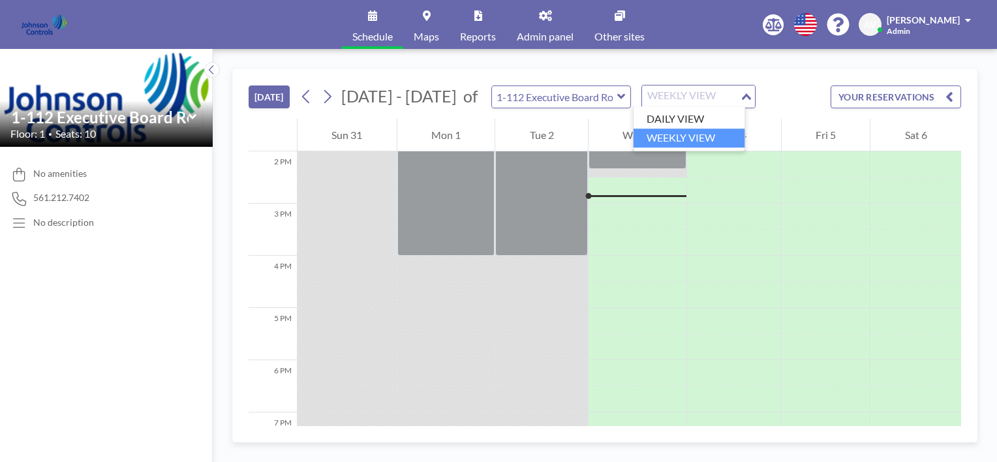
click at [678, 89] on div "WEEKLY VIEW" at bounding box center [691, 95] width 98 height 20
click at [676, 117] on li "DAILY VIEW" at bounding box center [689, 119] width 112 height 19
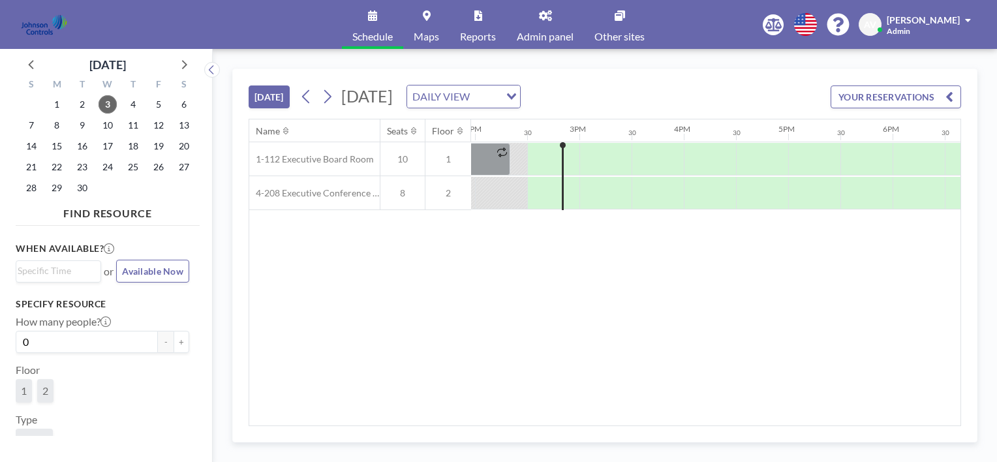
scroll to position [0, 1461]
click at [624, 28] on link "Other sites" at bounding box center [619, 24] width 71 height 49
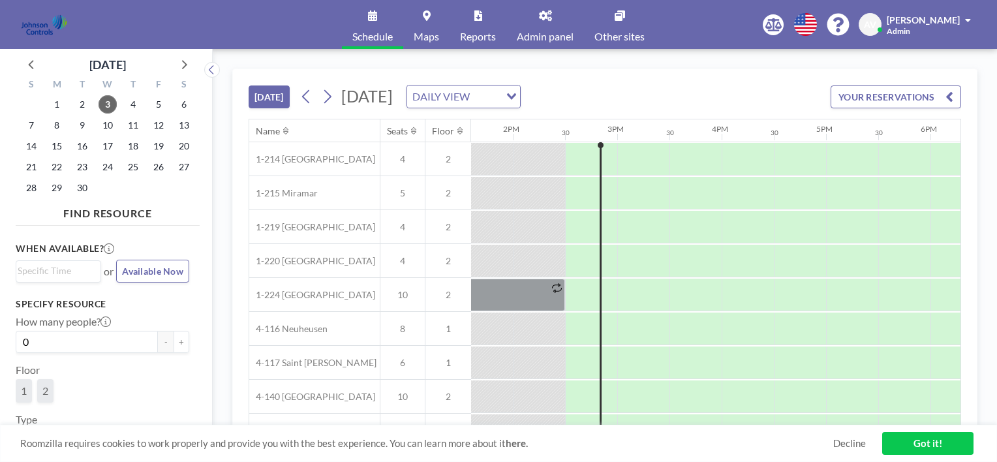
scroll to position [0, 1461]
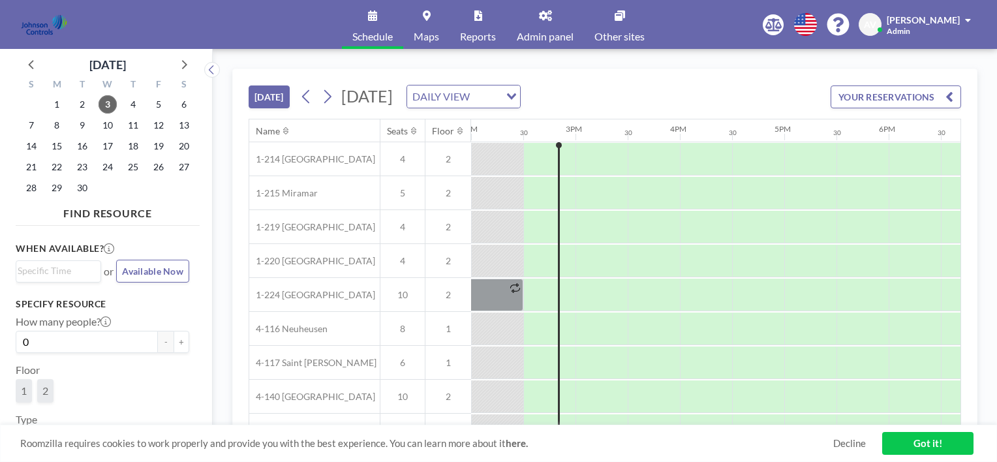
click at [622, 13] on icon at bounding box center [619, 15] width 10 height 10
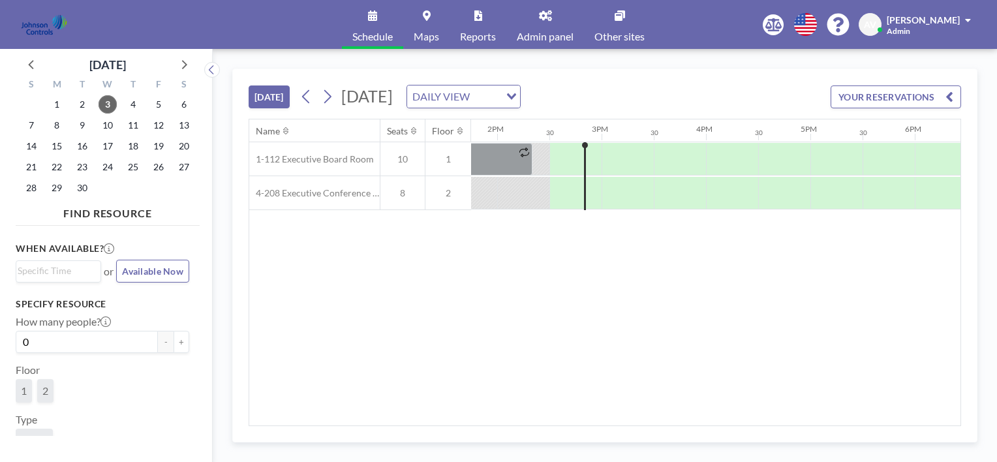
scroll to position [0, 1461]
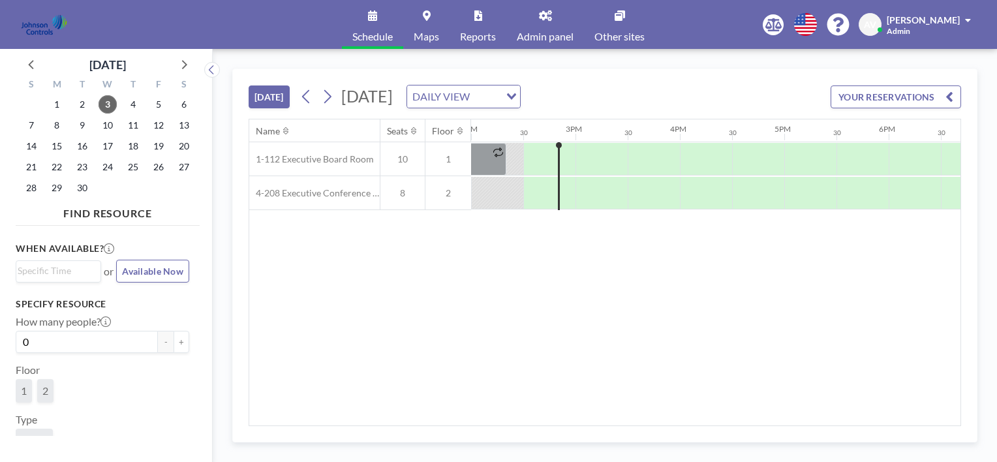
click at [618, 31] on span "Other sites" at bounding box center [619, 36] width 50 height 10
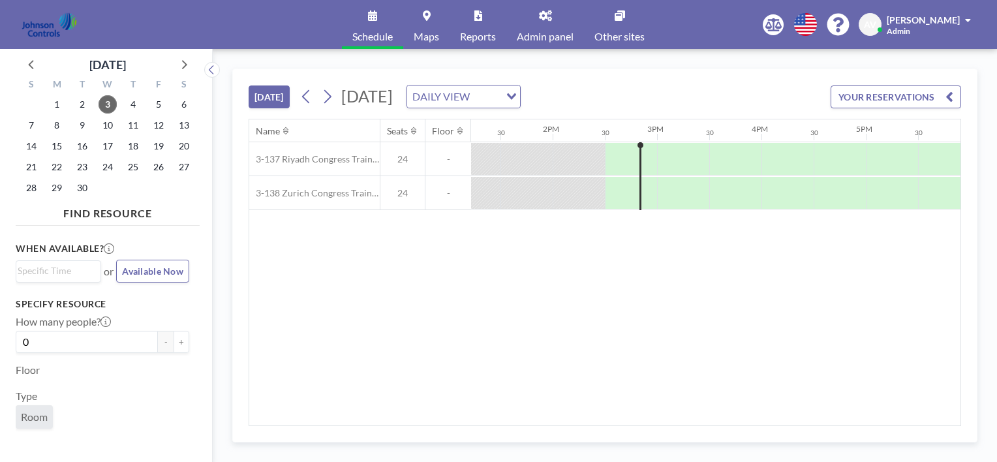
scroll to position [0, 1461]
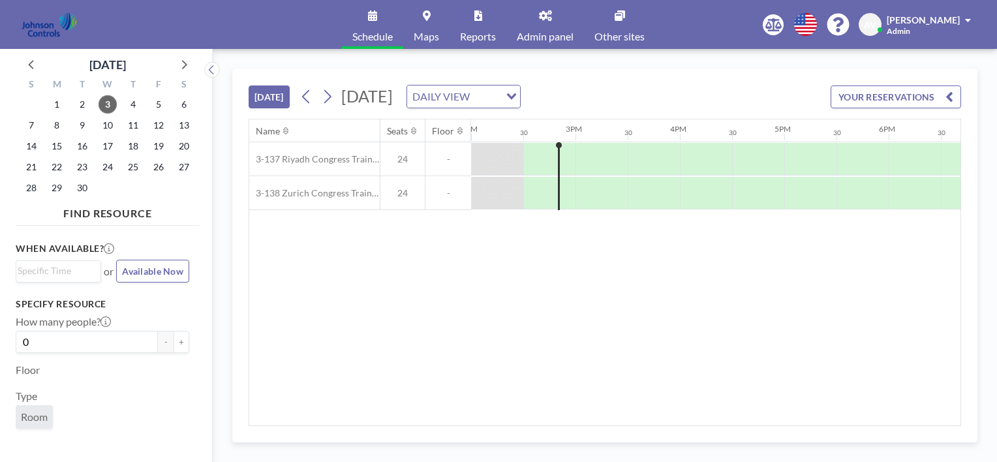
click at [615, 14] on icon at bounding box center [619, 15] width 10 height 10
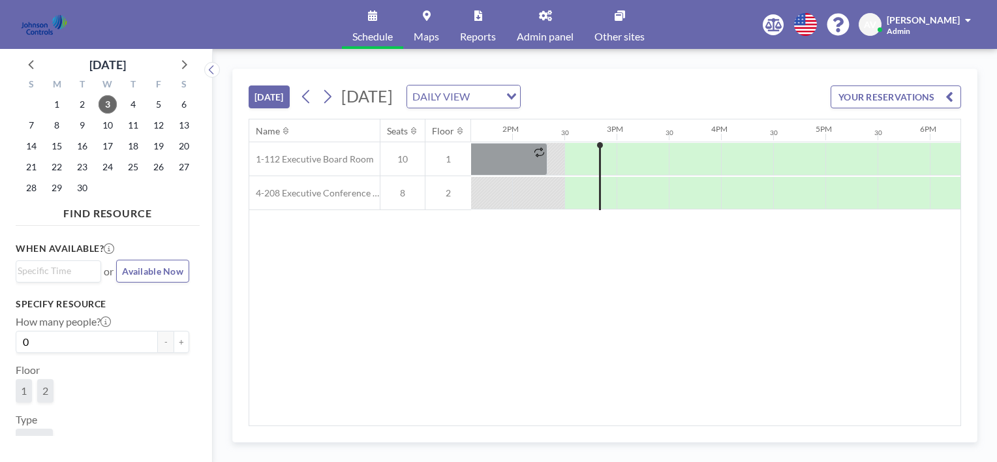
scroll to position [0, 1461]
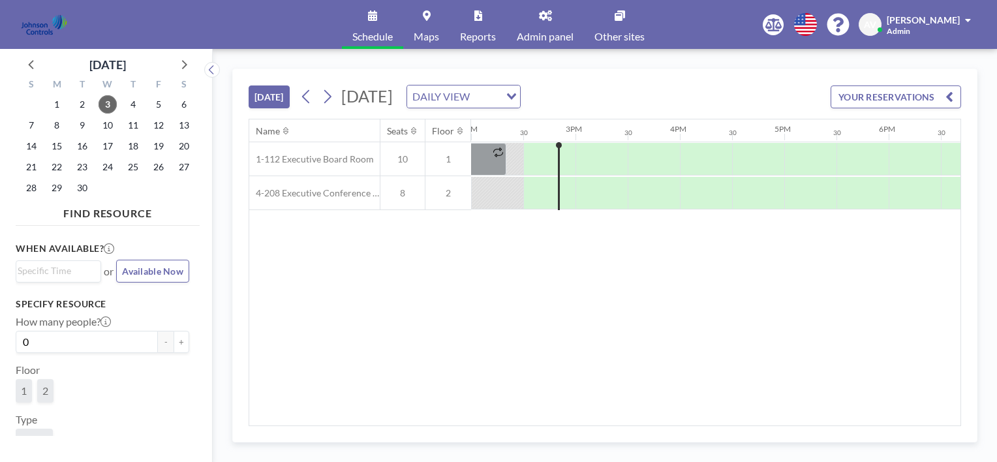
click at [627, 33] on span "Other sites" at bounding box center [619, 36] width 50 height 10
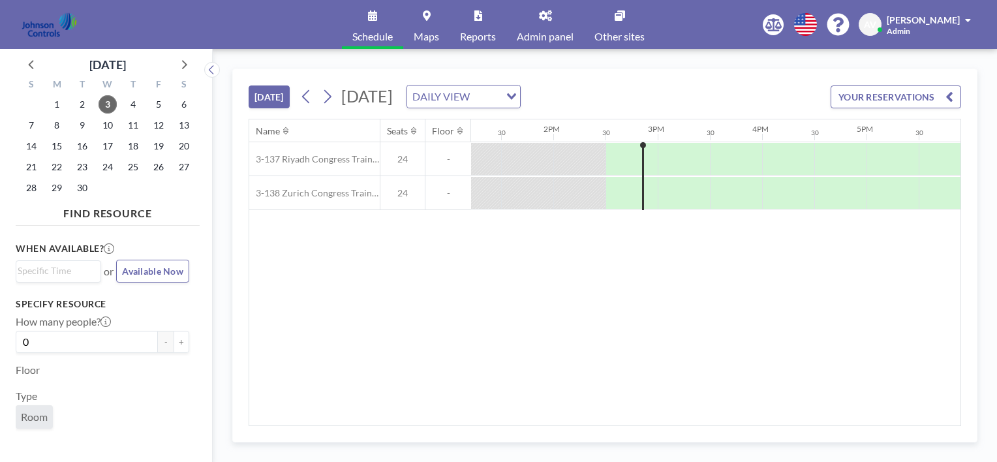
scroll to position [0, 1461]
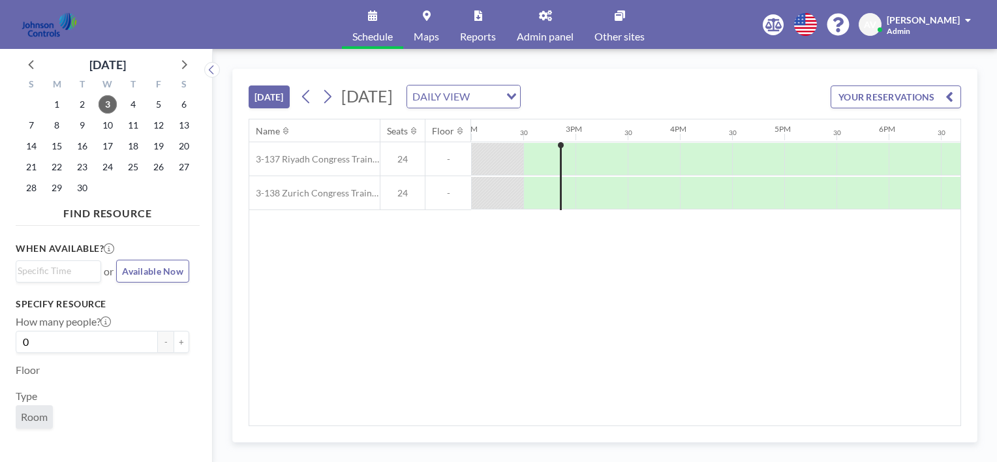
click at [546, 29] on link "Admin panel" at bounding box center [545, 24] width 78 height 49
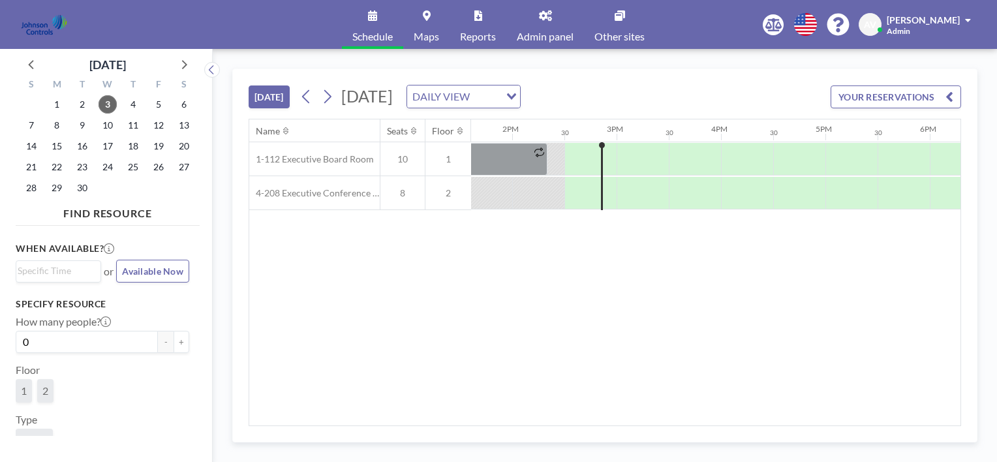
scroll to position [0, 1461]
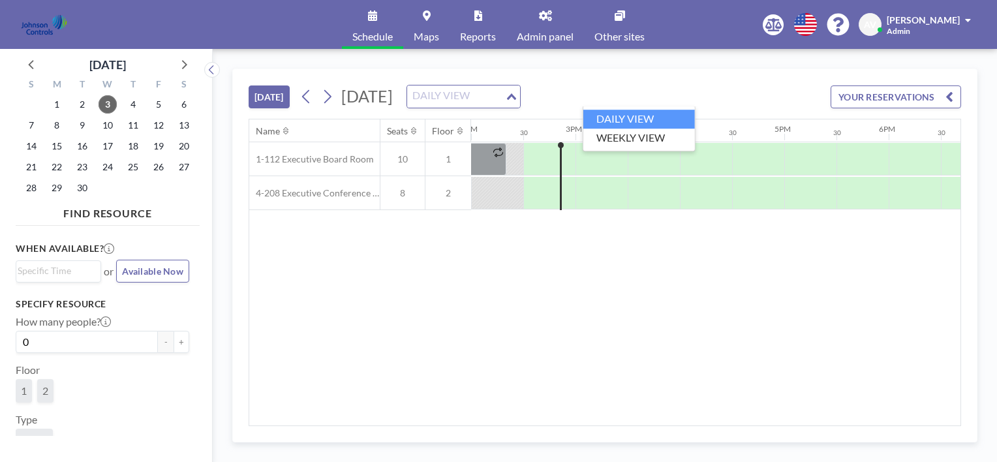
click at [505, 99] on div "DAILY VIEW" at bounding box center [456, 95] width 98 height 20
click at [626, 143] on li "WEEKLY VIEW" at bounding box center [639, 137] width 112 height 19
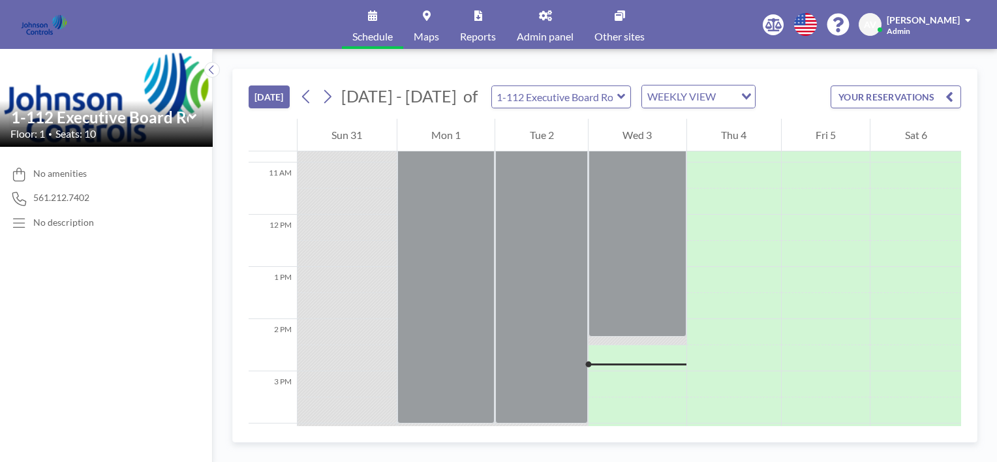
scroll to position [730, 0]
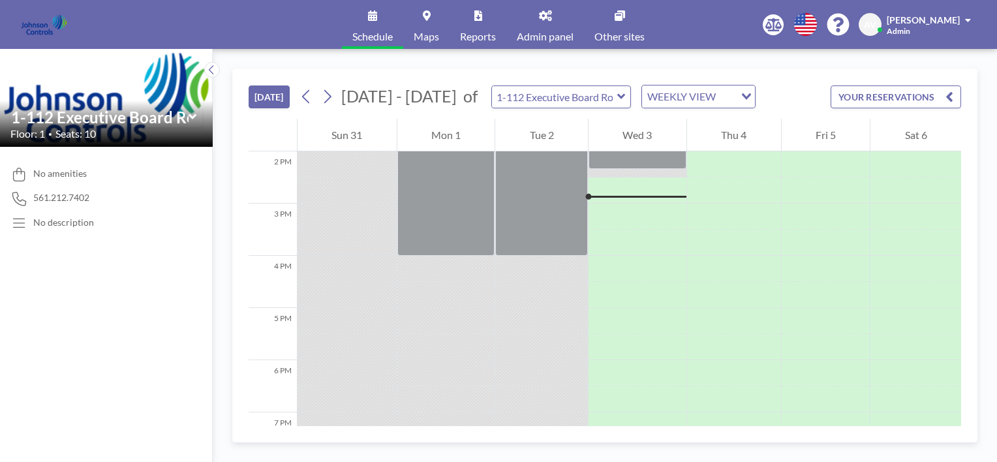
click at [630, 31] on span "Other sites" at bounding box center [619, 36] width 50 height 10
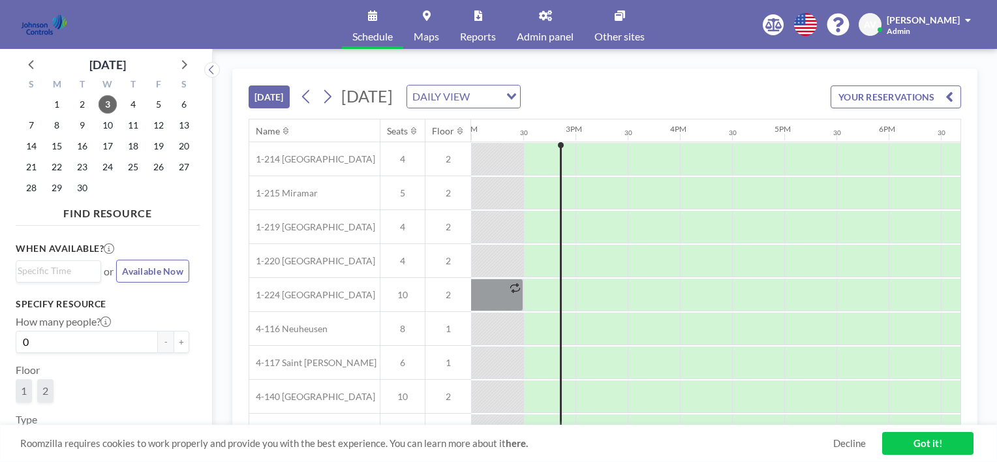
scroll to position [0, 1461]
click at [290, 316] on div "4-116 Neuheusen" at bounding box center [314, 328] width 130 height 33
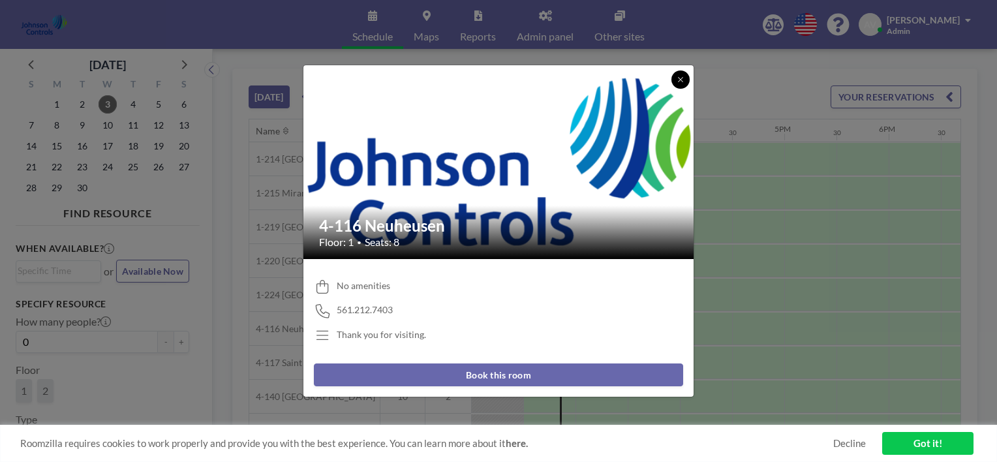
click at [682, 78] on icon at bounding box center [680, 79] width 5 height 5
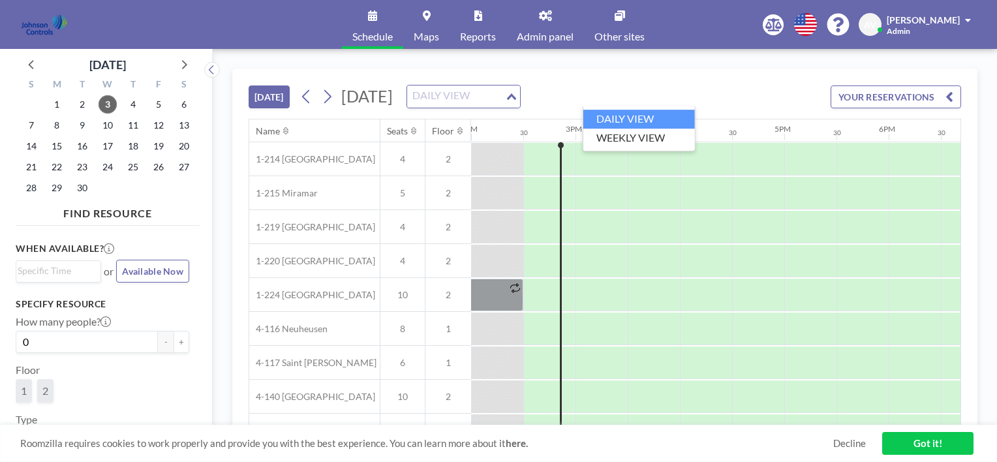
click at [516, 97] on icon "Search for option" at bounding box center [511, 96] width 9 height 7
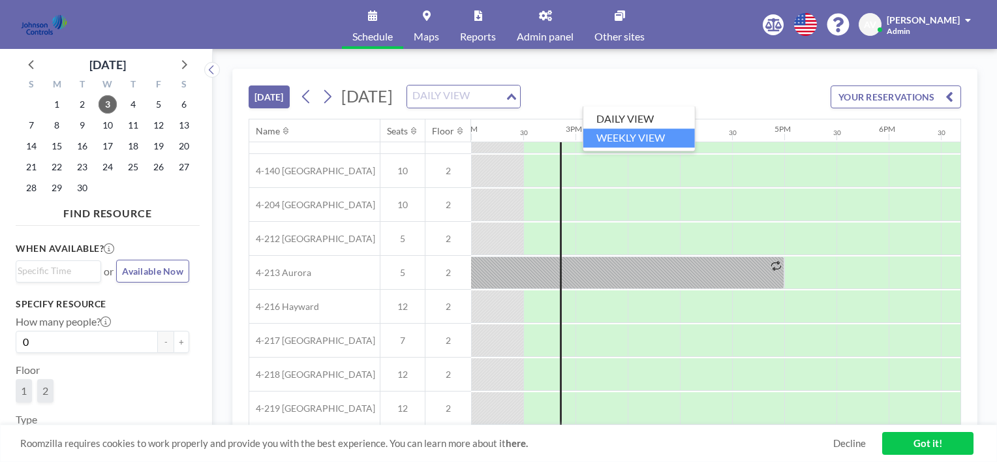
scroll to position [231, 1461]
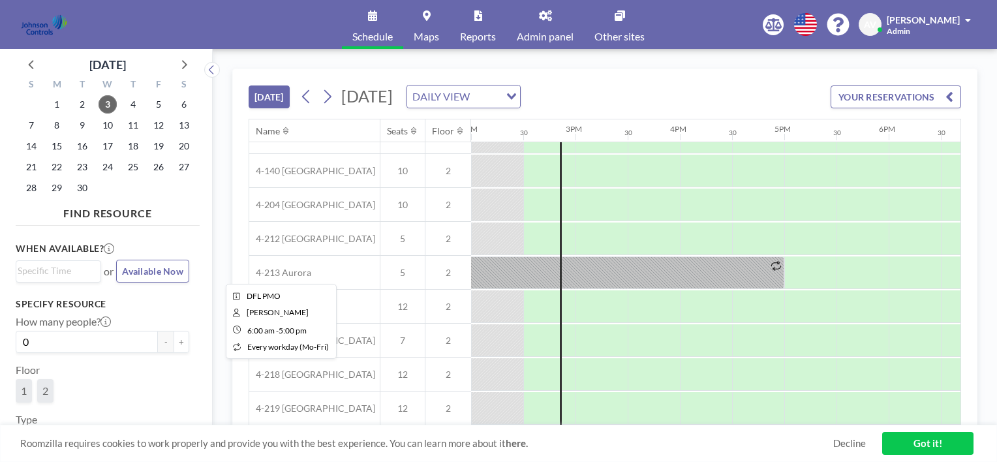
click at [504, 263] on div at bounding box center [210, 272] width 1148 height 33
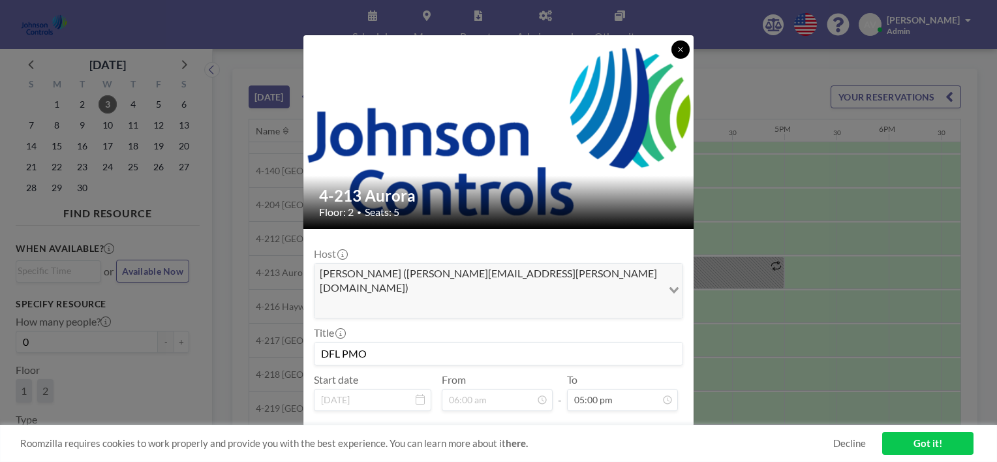
click at [675, 53] on button at bounding box center [680, 49] width 18 height 18
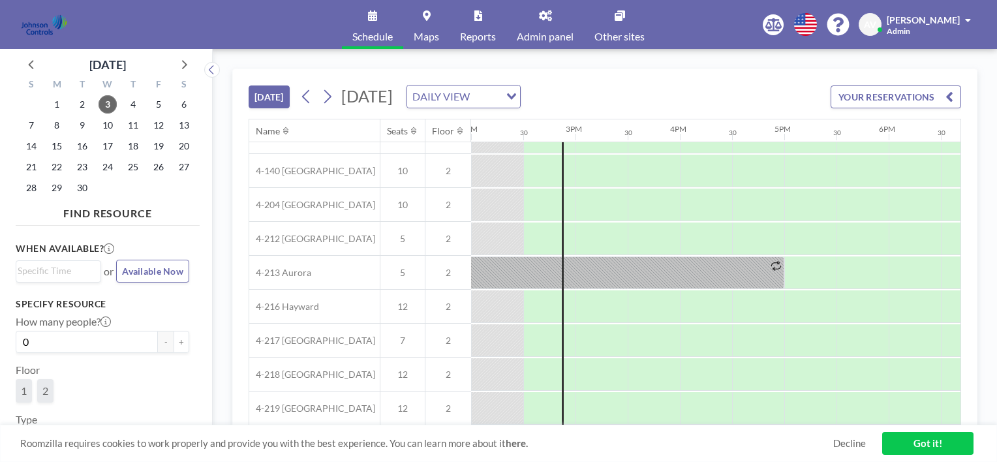
click at [948, 97] on icon "button" at bounding box center [949, 97] width 8 height 16
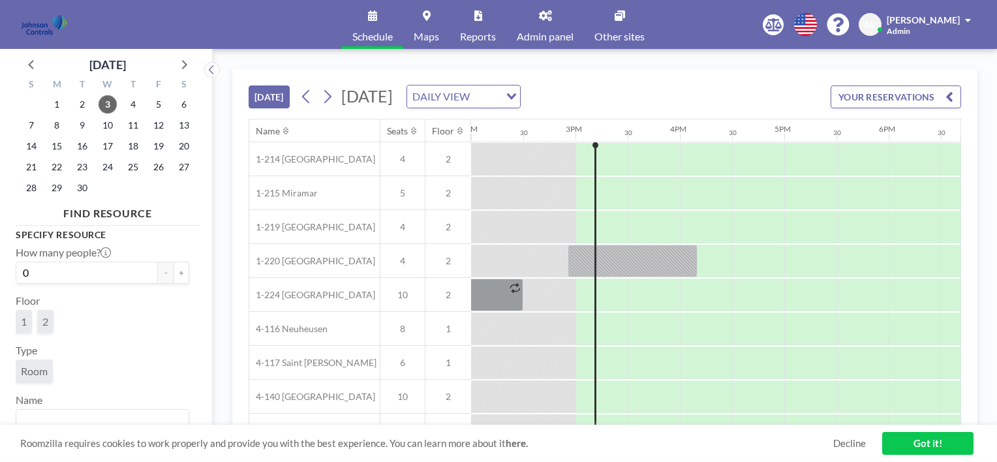
scroll to position [0, 0]
